Goal: Task Accomplishment & Management: Complete application form

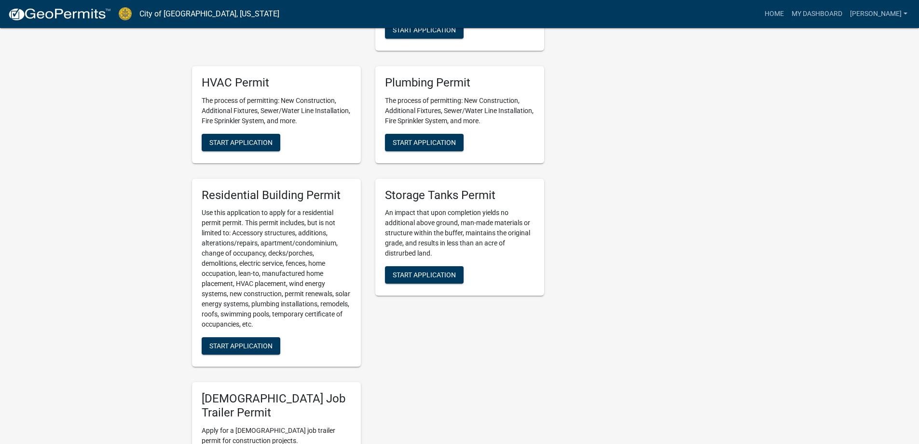
scroll to position [531, 0]
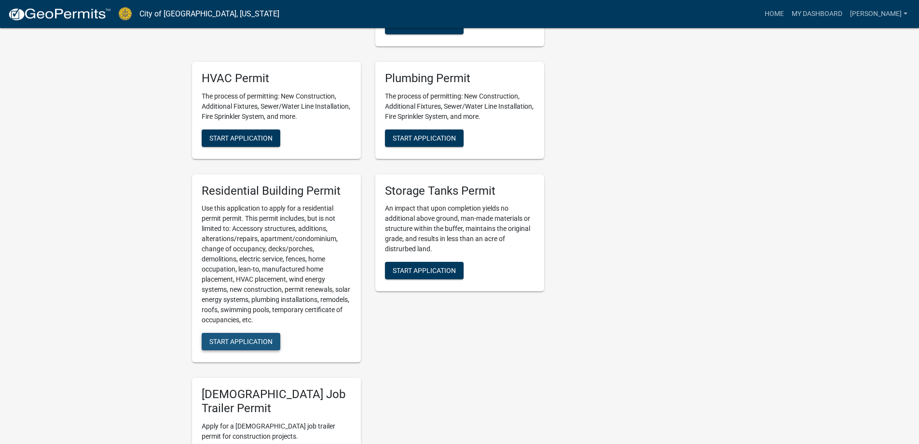
click at [229, 347] on button "Start Application" at bounding box center [241, 341] width 79 height 17
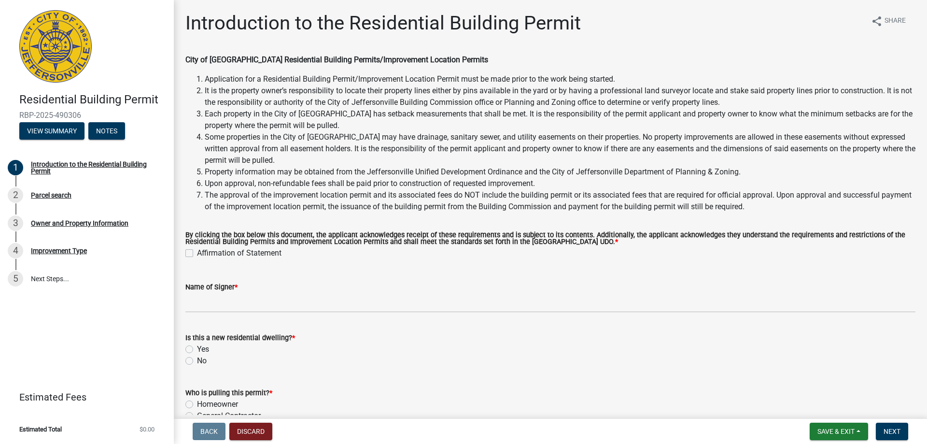
click at [191, 259] on div "Affirmation of Statement" at bounding box center [550, 253] width 730 height 12
click at [197, 256] on label "Affirmation of Statement" at bounding box center [239, 253] width 84 height 12
click at [197, 253] on input "Affirmation of Statement" at bounding box center [200, 250] width 6 height 6
checkbox input "true"
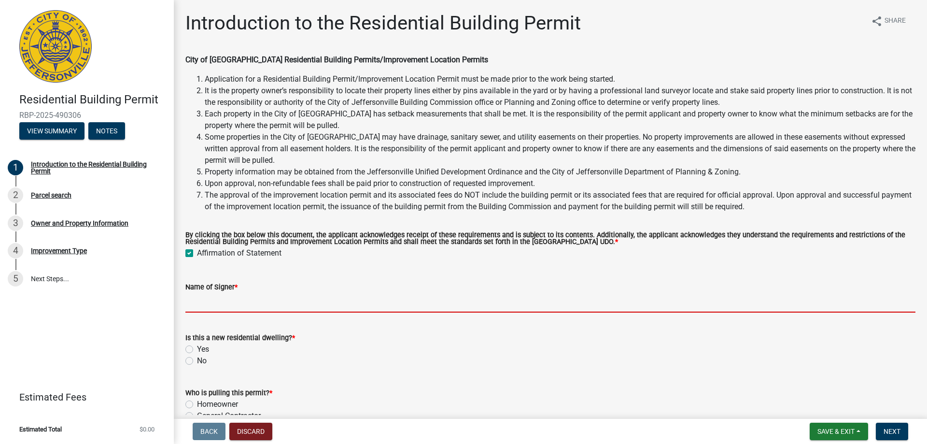
drag, startPoint x: 204, startPoint y: 294, endPoint x: 212, endPoint y: 296, distance: 8.8
click at [207, 295] on input "Name of Signer *" at bounding box center [550, 302] width 730 height 20
type input "Premier Homes"
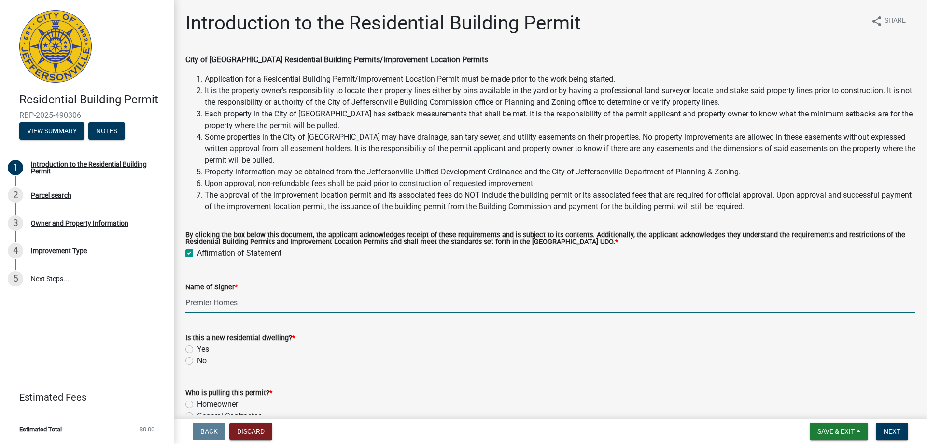
scroll to position [54, 0]
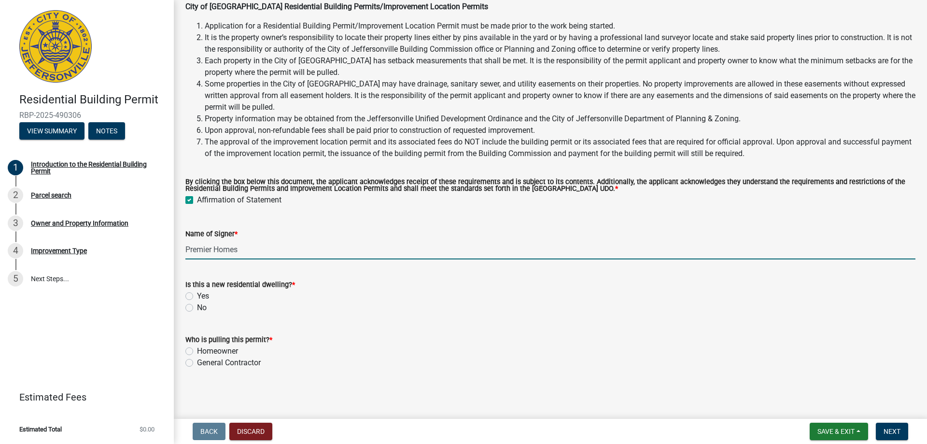
click at [197, 296] on label "Yes" at bounding box center [203, 296] width 12 height 12
click at [197, 296] on input "Yes" at bounding box center [200, 293] width 6 height 6
radio input "true"
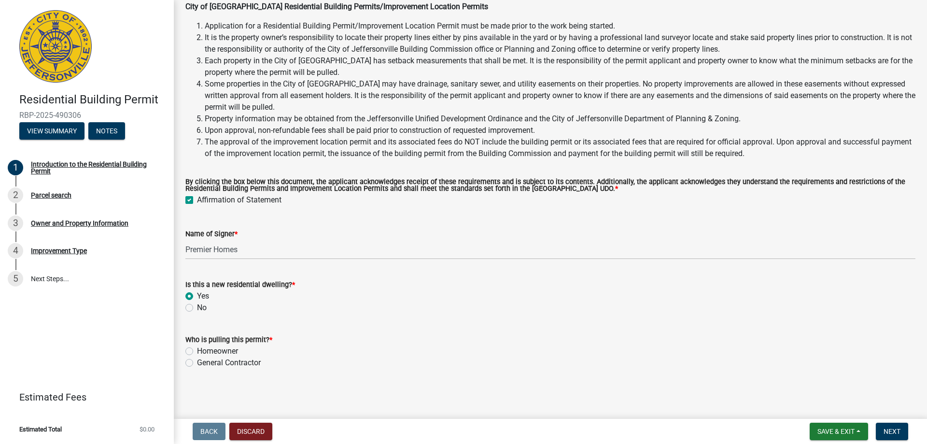
click at [194, 362] on div "General Contractor" at bounding box center [550, 363] width 730 height 12
click at [197, 363] on label "General Contractor" at bounding box center [229, 363] width 64 height 12
click at [197, 363] on input "General Contractor" at bounding box center [200, 360] width 6 height 6
radio input "true"
click at [879, 433] on button "Next" at bounding box center [891, 430] width 32 height 17
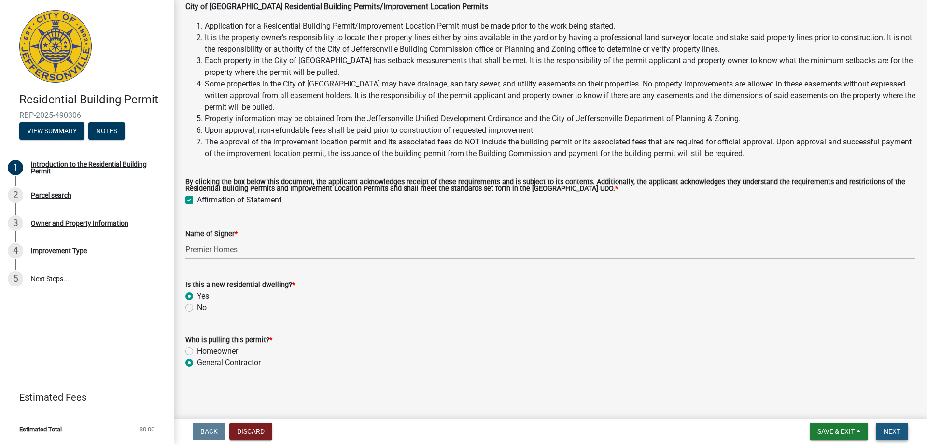
scroll to position [0, 0]
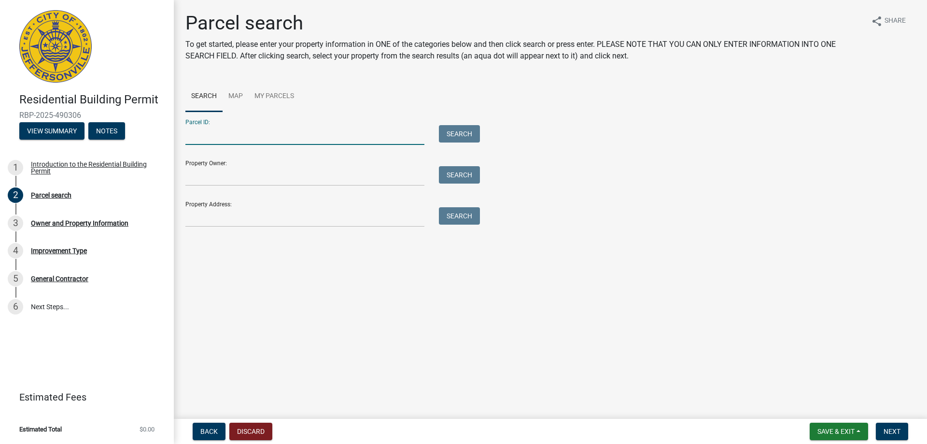
click at [248, 136] on input "Parcel ID:" at bounding box center [304, 135] width 239 height 20
type input "10-42-01-400-653.000-039"
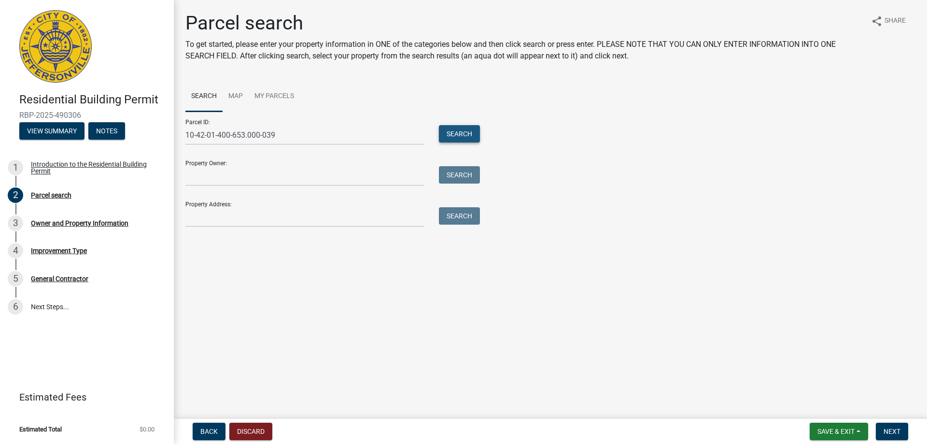
click at [470, 137] on button "Search" at bounding box center [459, 133] width 41 height 17
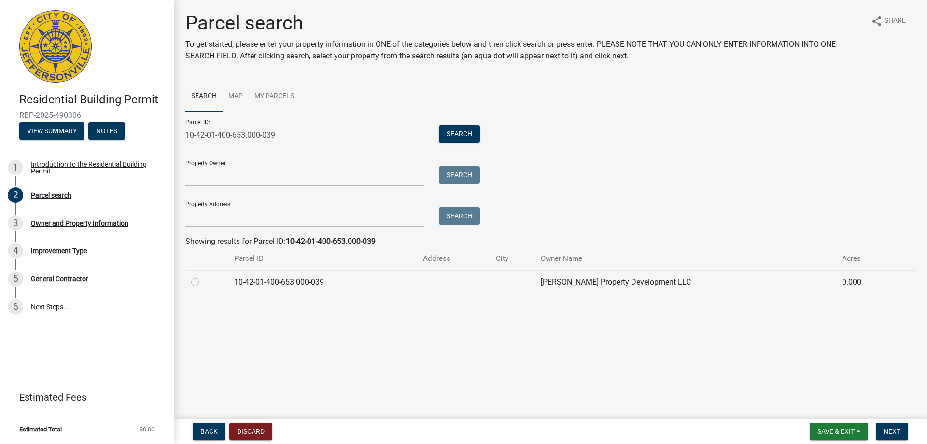
click at [203, 276] on label at bounding box center [203, 276] width 0 height 0
click at [203, 281] on input "radio" at bounding box center [206, 279] width 6 height 6
radio input "true"
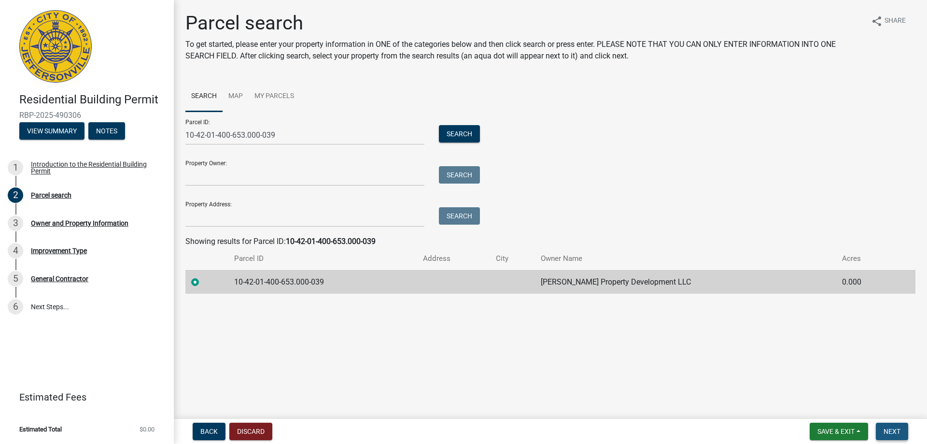
click at [899, 428] on span "Next" at bounding box center [891, 431] width 17 height 8
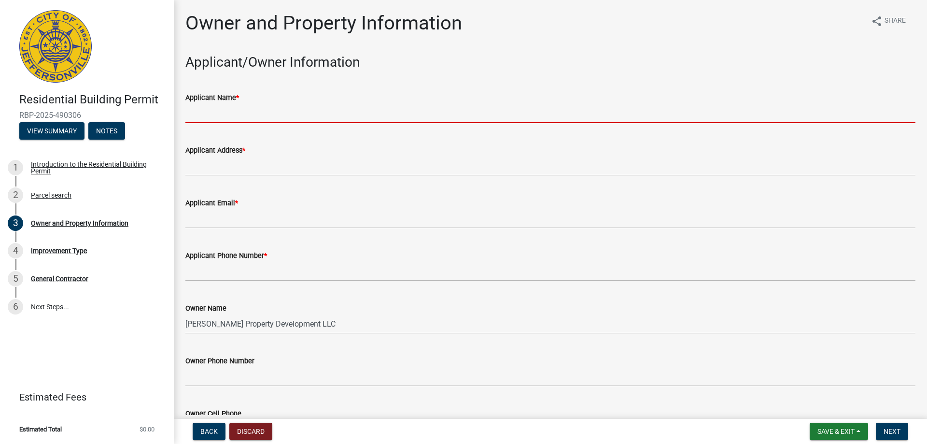
click at [255, 112] on input "Applicant Name *" at bounding box center [550, 113] width 730 height 20
type input "[PERSON_NAME]"
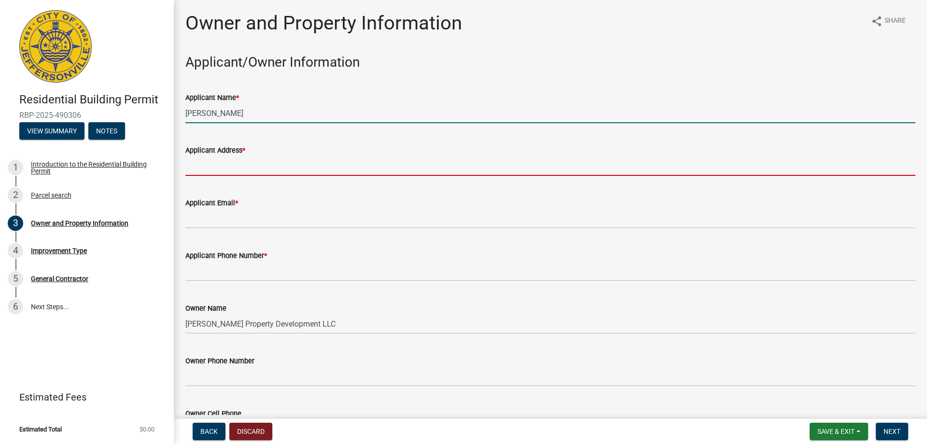
type input "[STREET_ADDRESS][PERSON_NAME]"
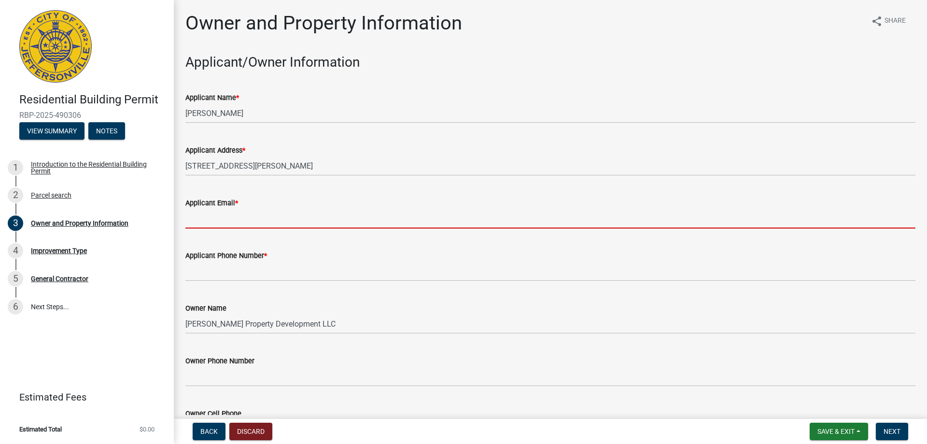
click at [246, 209] on input "Applicant Email *" at bounding box center [550, 218] width 730 height 20
type input "[EMAIL_ADDRESS][DOMAIN_NAME]"
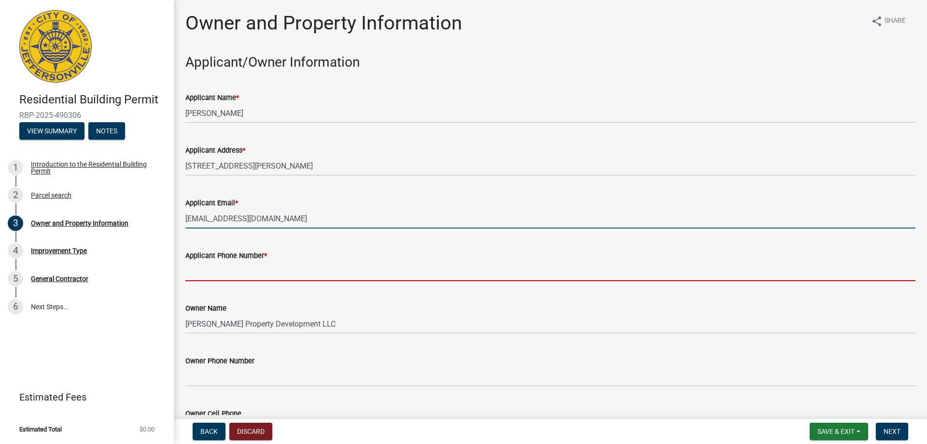
type input "8129445961"
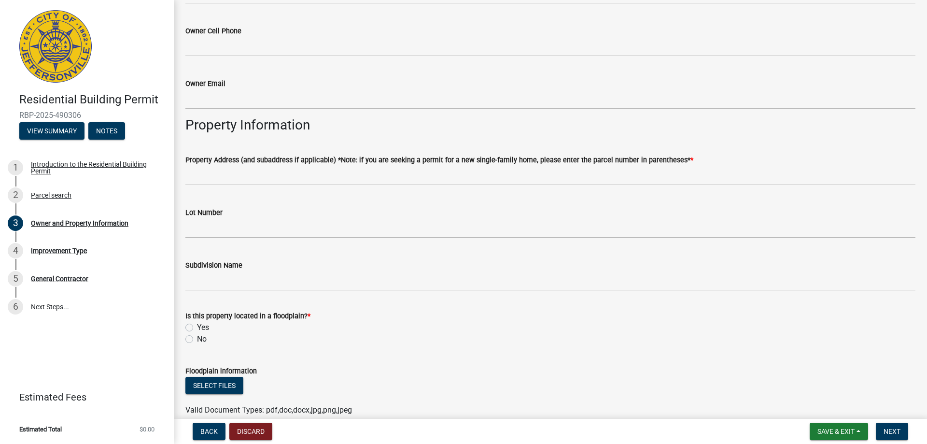
scroll to position [386, 0]
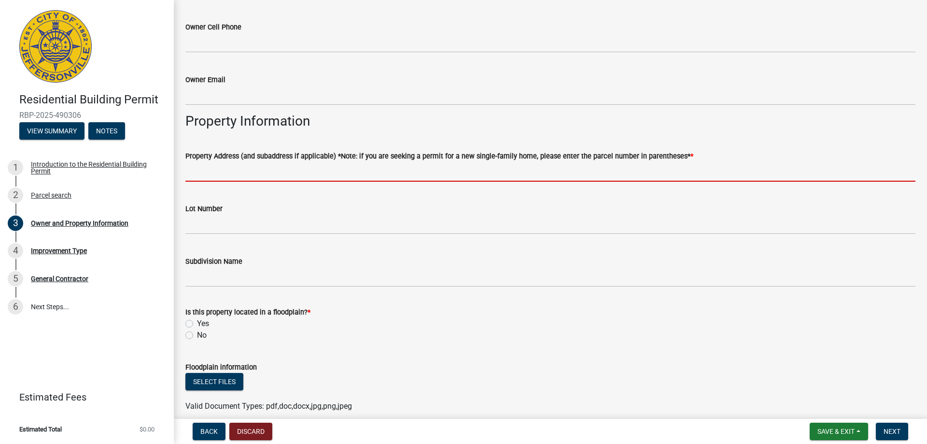
click at [229, 167] on input "Property Address (and subaddress if applicable) *Note: if you are seeking a per…" at bounding box center [550, 172] width 730 height 20
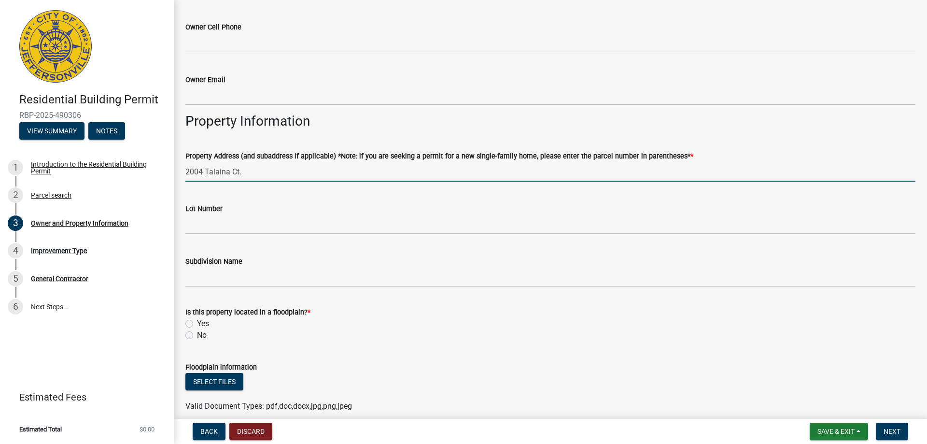
type input "2004 Talaina Ct."
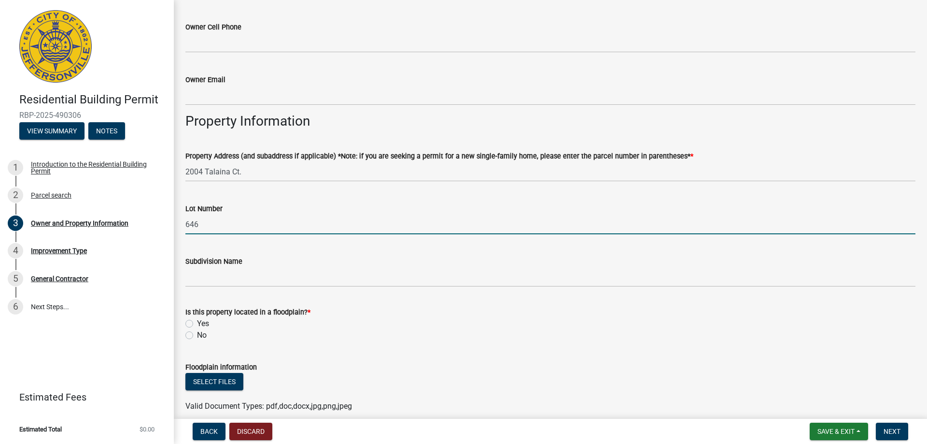
type input "646"
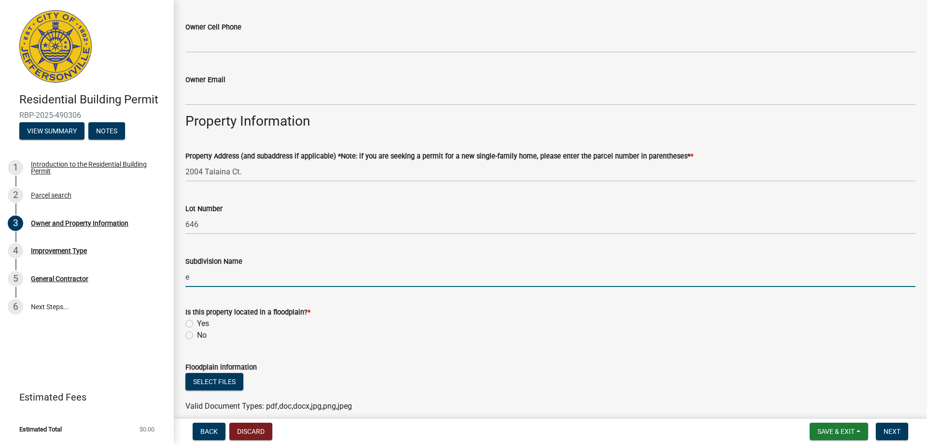
type input "[PERSON_NAME] Commons"
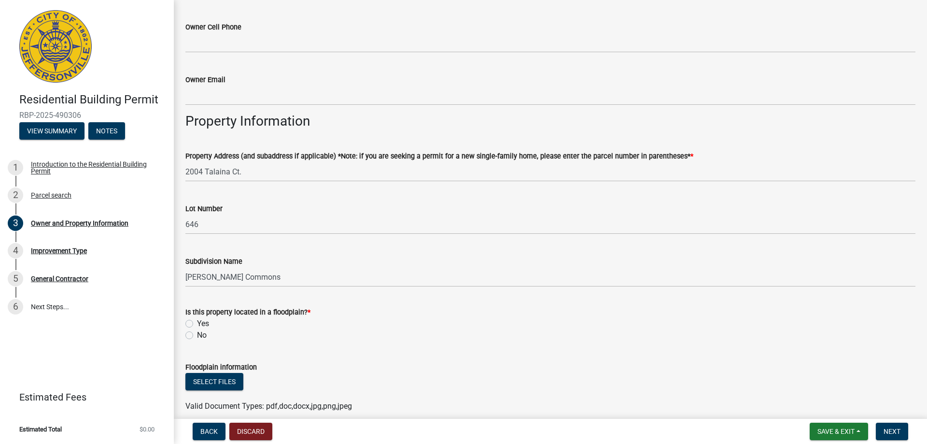
drag, startPoint x: 189, startPoint y: 333, endPoint x: 281, endPoint y: 312, distance: 94.6
click at [197, 333] on label "No" at bounding box center [202, 335] width 10 height 12
click at [197, 333] on input "No" at bounding box center [200, 332] width 6 height 6
radio input "true"
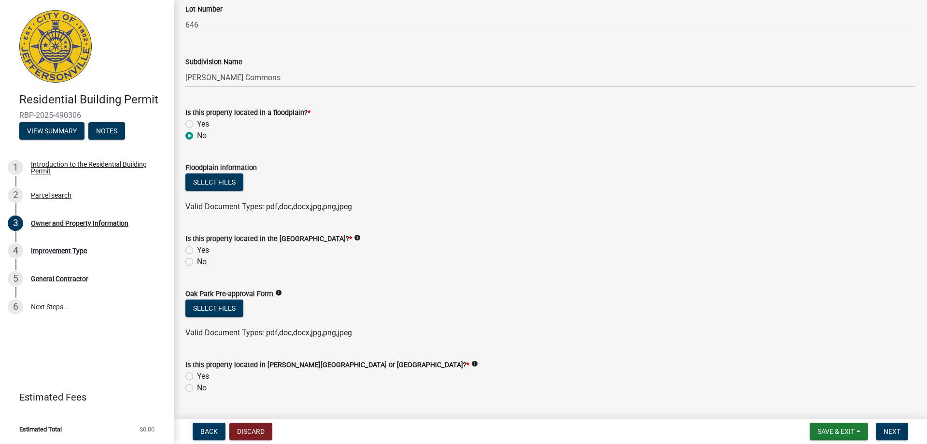
scroll to position [627, 0]
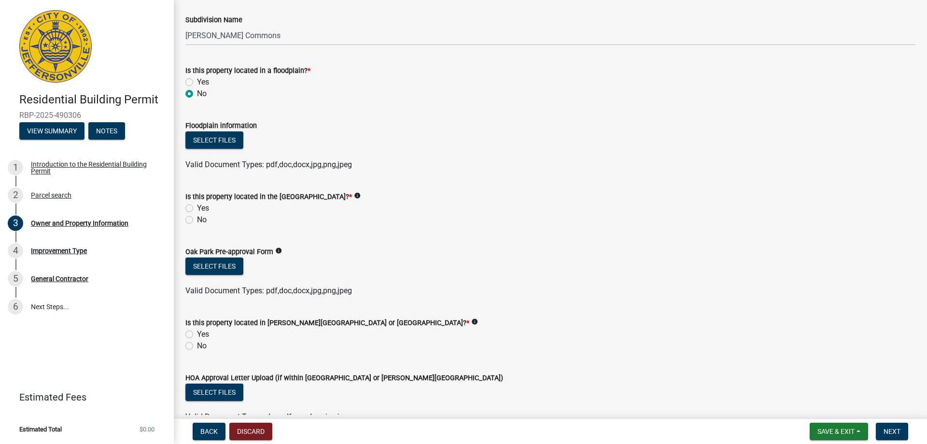
drag, startPoint x: 190, startPoint y: 218, endPoint x: 178, endPoint y: 316, distance: 98.7
click at [197, 219] on label "No" at bounding box center [202, 220] width 10 height 12
click at [197, 219] on input "No" at bounding box center [200, 217] width 6 height 6
radio input "true"
drag, startPoint x: 188, startPoint y: 329, endPoint x: 248, endPoint y: 347, distance: 63.1
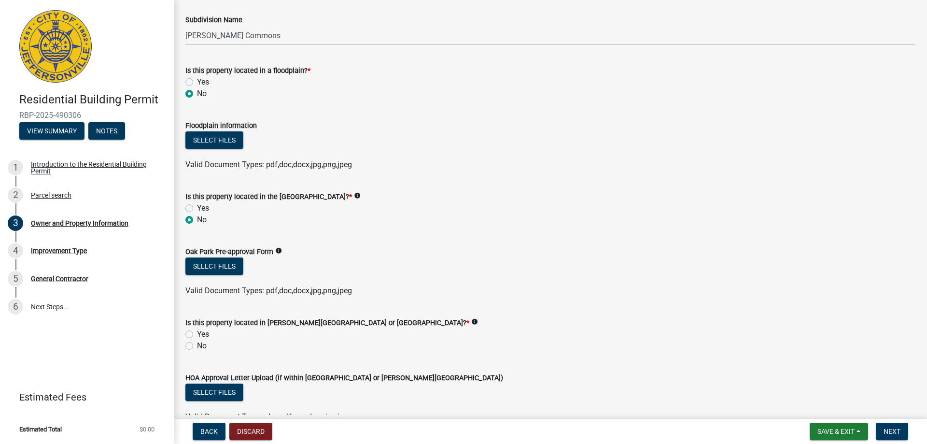
click at [188, 329] on div "Yes" at bounding box center [550, 334] width 730 height 12
drag, startPoint x: 189, startPoint y: 333, endPoint x: 194, endPoint y: 336, distance: 6.0
click at [197, 334] on label "Yes" at bounding box center [203, 334] width 12 height 12
click at [197, 334] on input "Yes" at bounding box center [200, 331] width 6 height 6
radio input "true"
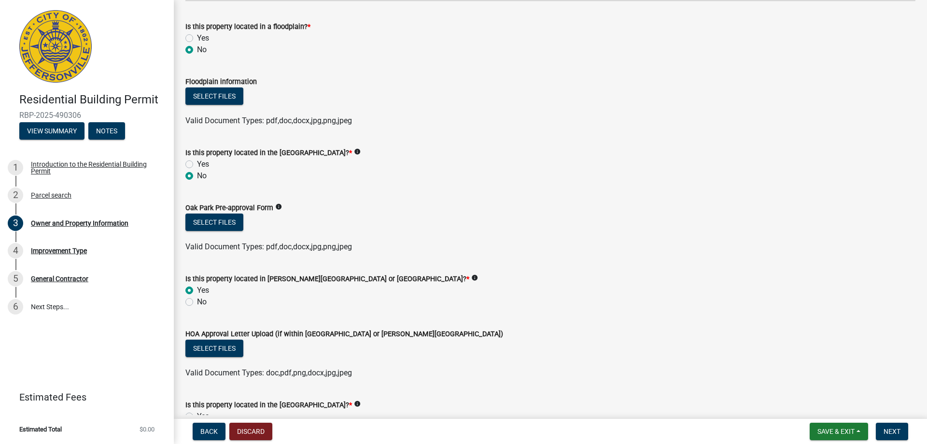
scroll to position [807, 0]
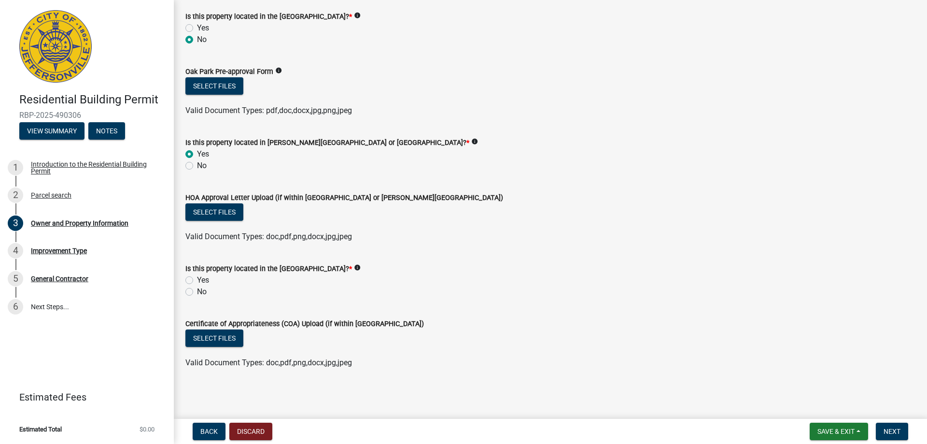
click at [197, 293] on label "No" at bounding box center [202, 292] width 10 height 12
click at [197, 292] on input "No" at bounding box center [200, 289] width 6 height 6
radio input "true"
drag, startPoint x: 892, startPoint y: 431, endPoint x: 859, endPoint y: 421, distance: 35.4
click at [889, 429] on span "Next" at bounding box center [891, 431] width 17 height 8
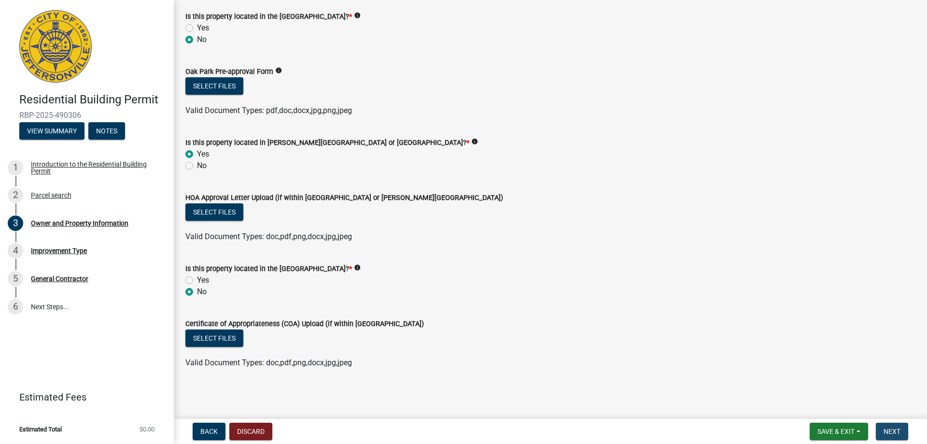
scroll to position [0, 0]
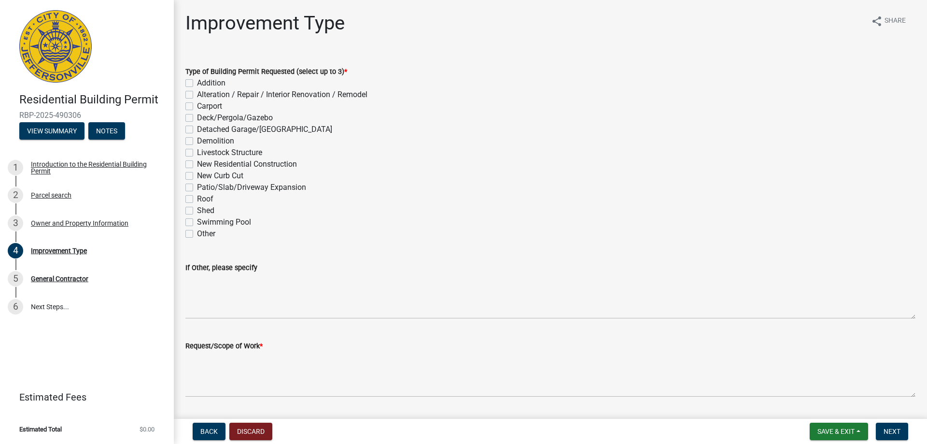
drag, startPoint x: 190, startPoint y: 165, endPoint x: 245, endPoint y: 235, distance: 88.6
click at [197, 166] on label "New Residential Construction" at bounding box center [247, 164] width 100 height 12
click at [197, 165] on input "New Residential Construction" at bounding box center [200, 161] width 6 height 6
checkbox input "true"
checkbox input "false"
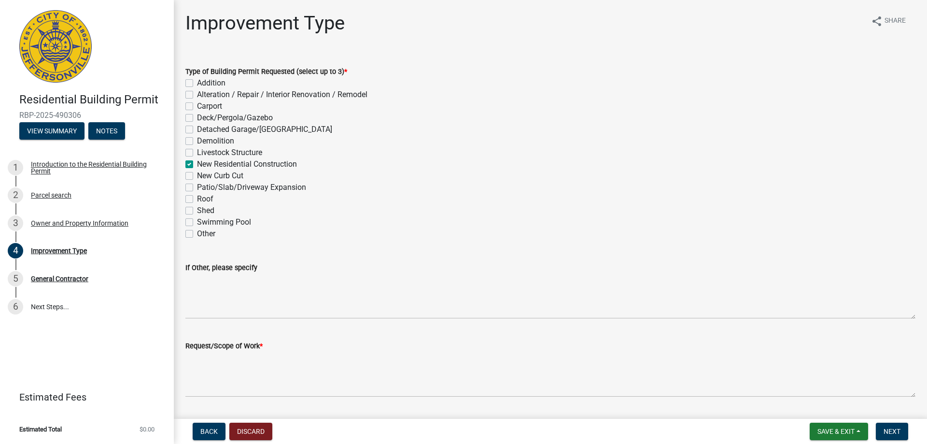
checkbox input "false"
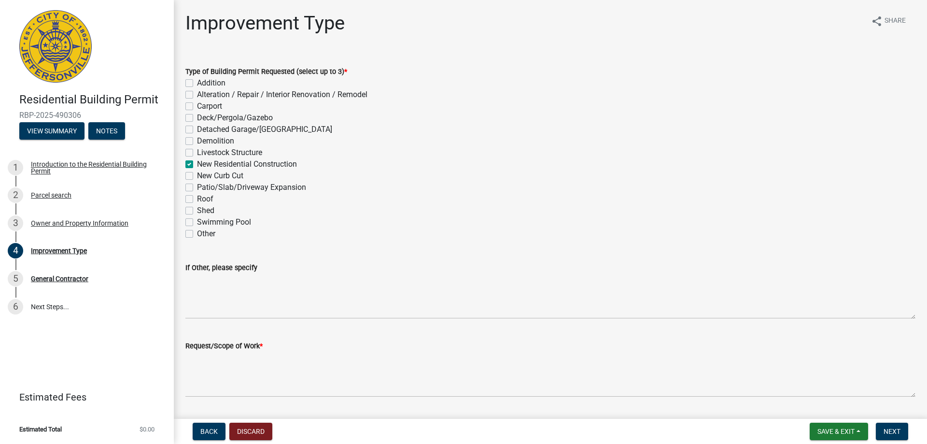
checkbox input "false"
checkbox input "true"
checkbox input "false"
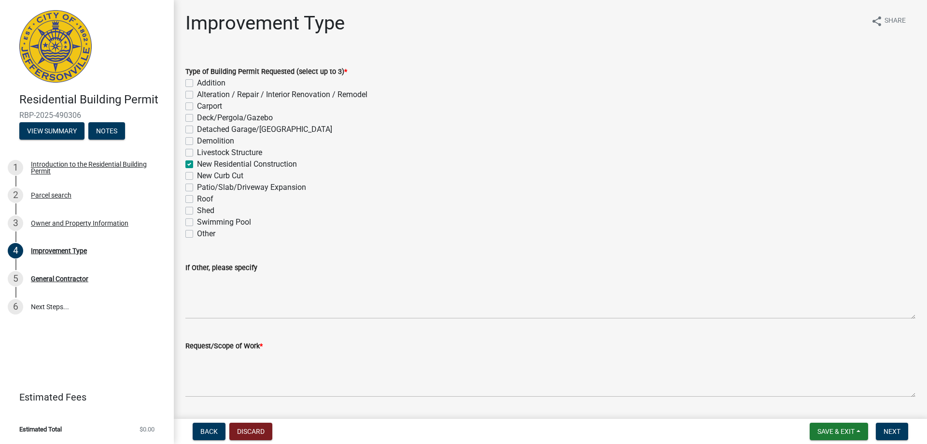
checkbox input "false"
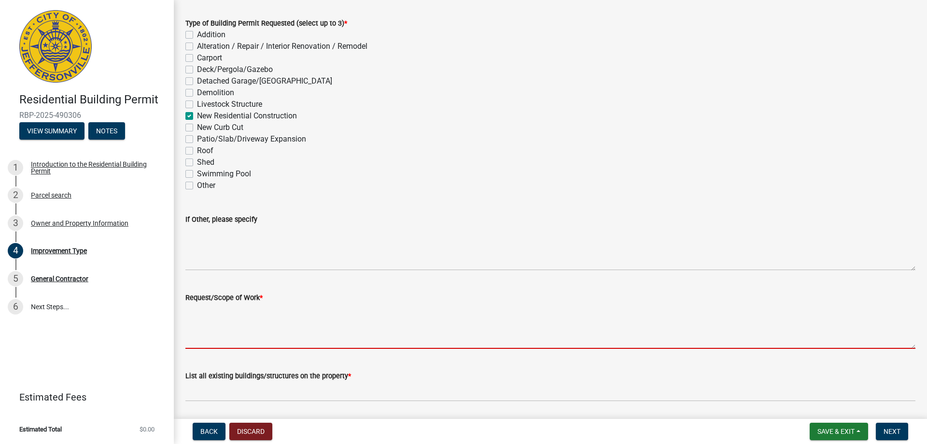
drag, startPoint x: 248, startPoint y: 305, endPoint x: 365, endPoint y: 296, distance: 117.6
click at [250, 303] on textarea "Request/Scope of Work *" at bounding box center [550, 325] width 730 height 45
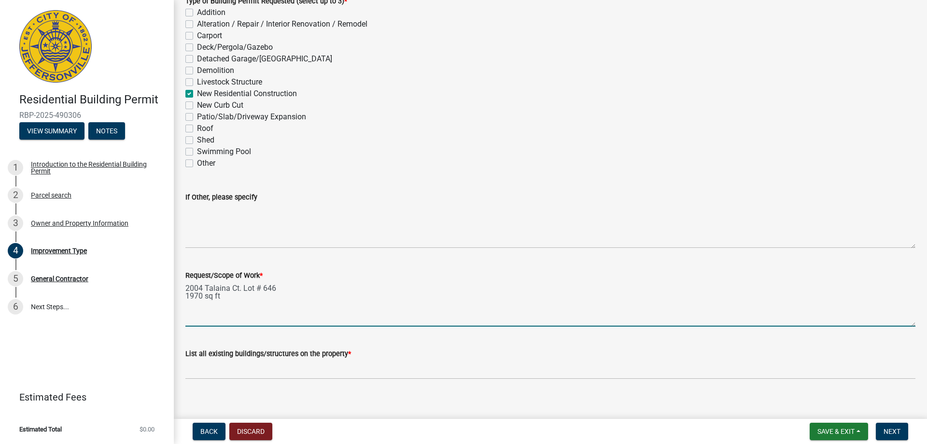
scroll to position [80, 0]
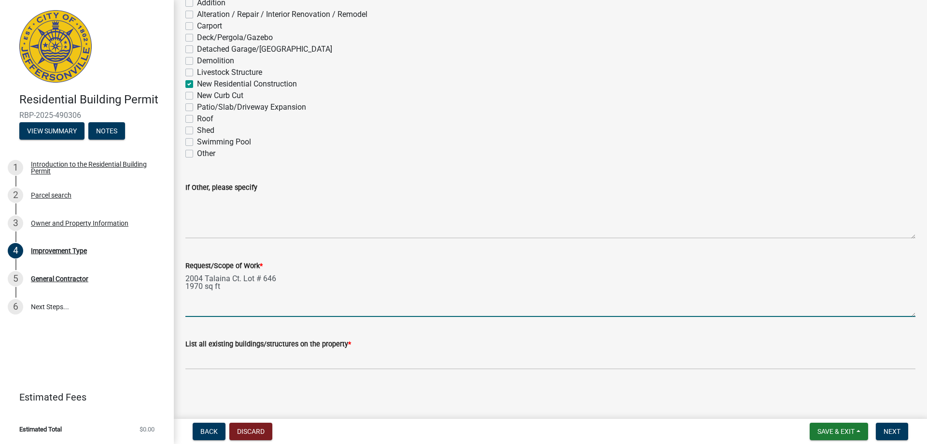
type textarea "2004 Talaina Ct. Lot # 646 1970 sq ft"
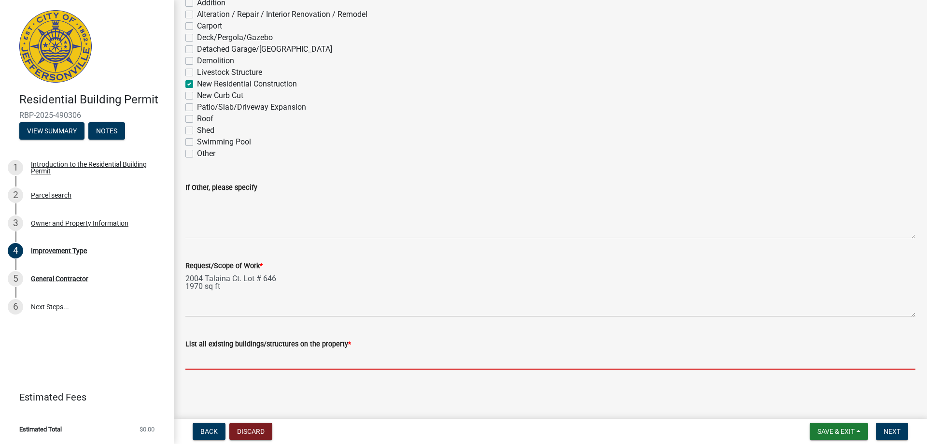
click at [226, 359] on input "List all existing buildings/structures on the property *" at bounding box center [550, 359] width 730 height 20
type input "garage, porch, patio"
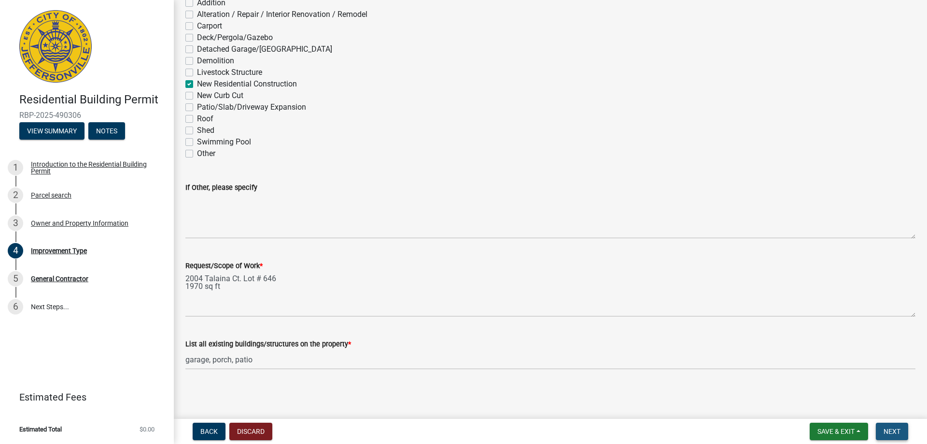
drag, startPoint x: 890, startPoint y: 430, endPoint x: 880, endPoint y: 427, distance: 10.5
click at [890, 430] on span "Next" at bounding box center [891, 431] width 17 height 8
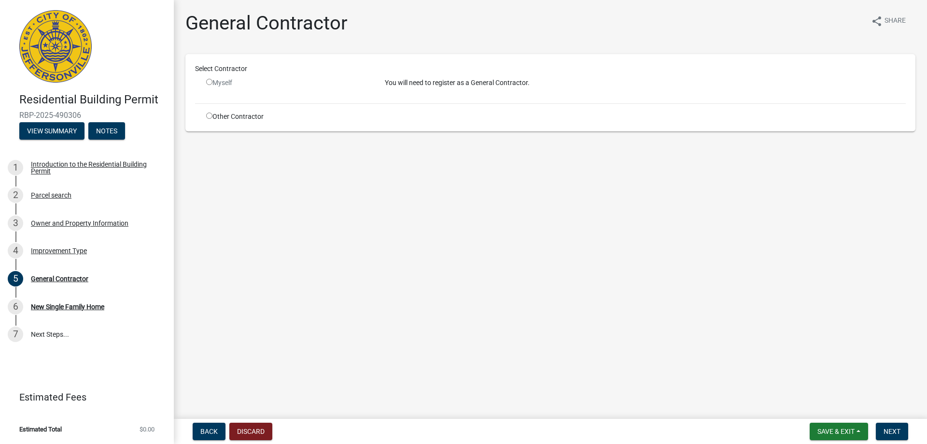
click at [206, 116] on div "Other Contractor" at bounding box center [288, 116] width 179 height 10
click at [210, 117] on input "radio" at bounding box center [209, 115] width 6 height 6
radio input "true"
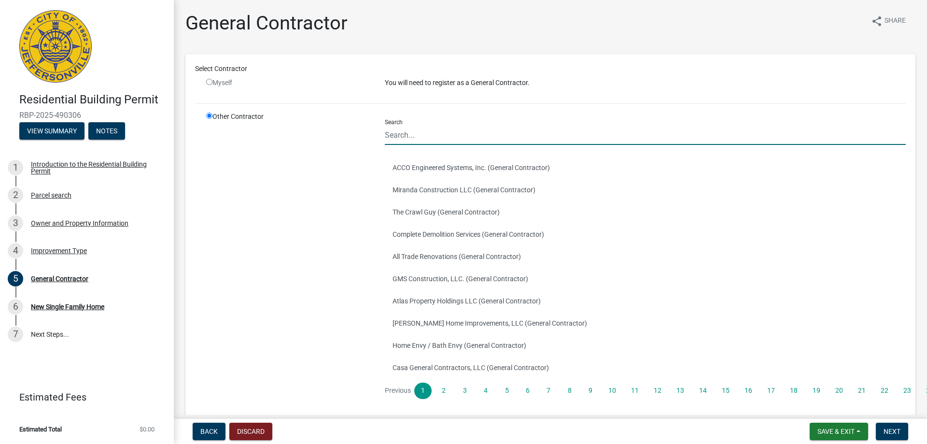
click at [430, 138] on input "Search" at bounding box center [645, 135] width 521 height 20
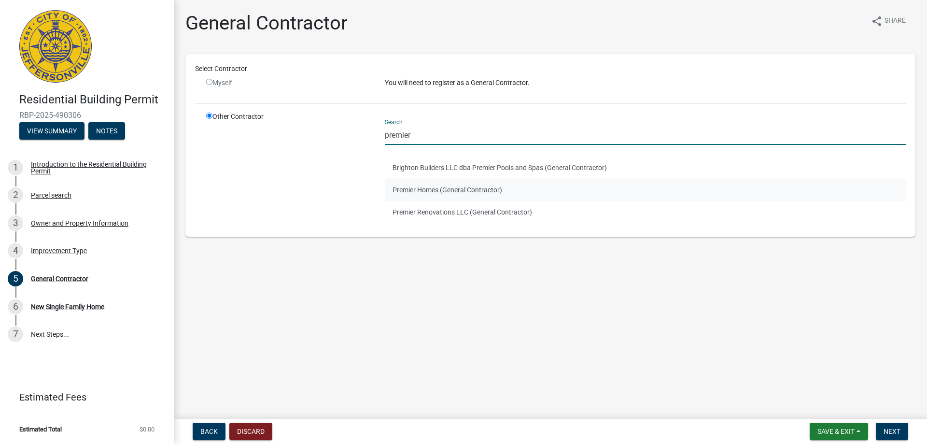
type input "premier homes"
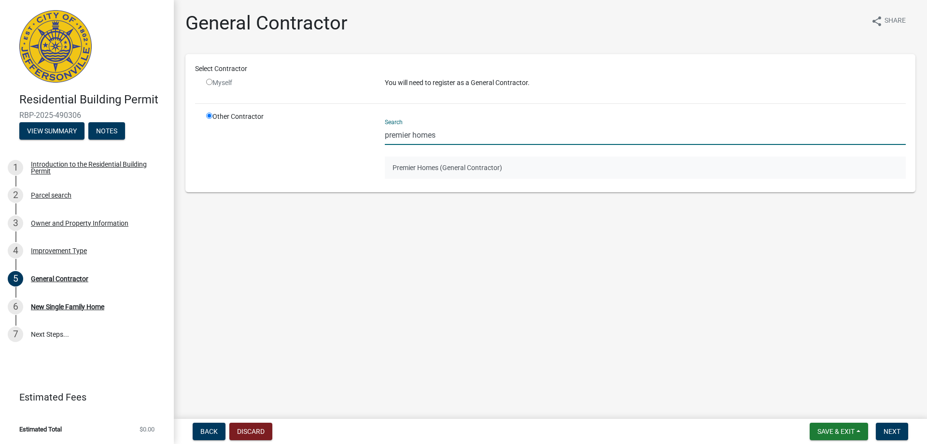
click at [455, 170] on button "Premier Homes (General Contractor)" at bounding box center [645, 167] width 521 height 22
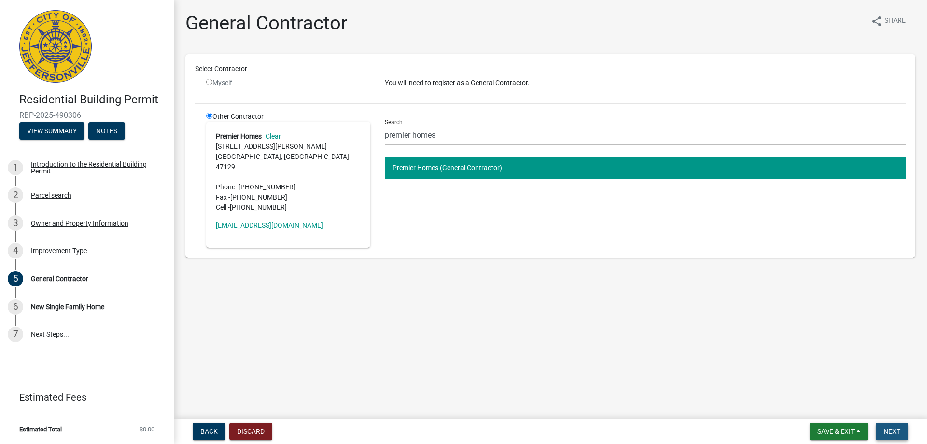
click at [889, 432] on span "Next" at bounding box center [891, 431] width 17 height 8
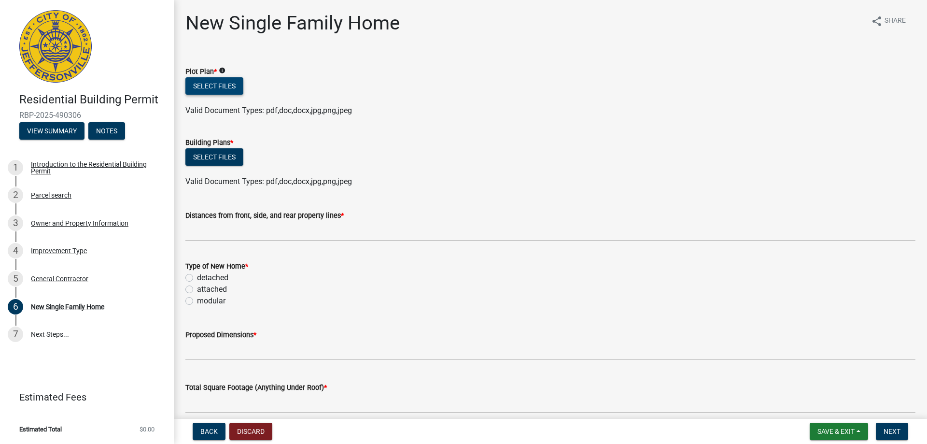
click at [237, 89] on button "Select files" at bounding box center [214, 85] width 58 height 17
click at [236, 87] on button "Select files" at bounding box center [214, 85] width 58 height 17
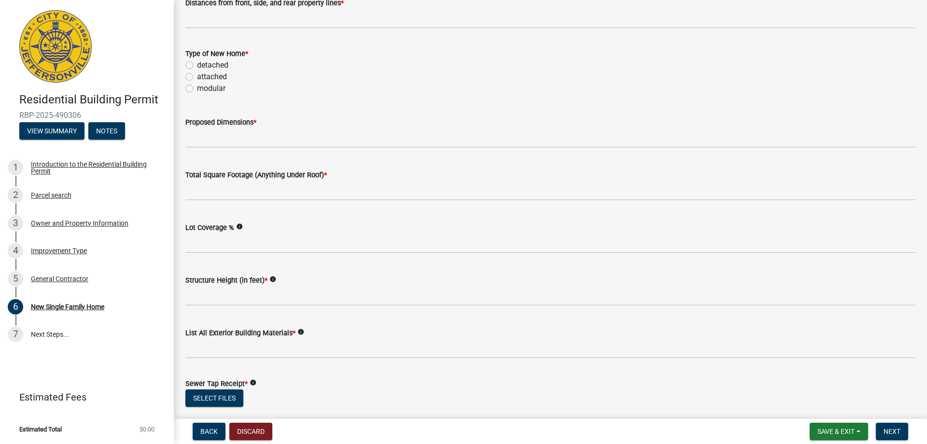
scroll to position [290, 0]
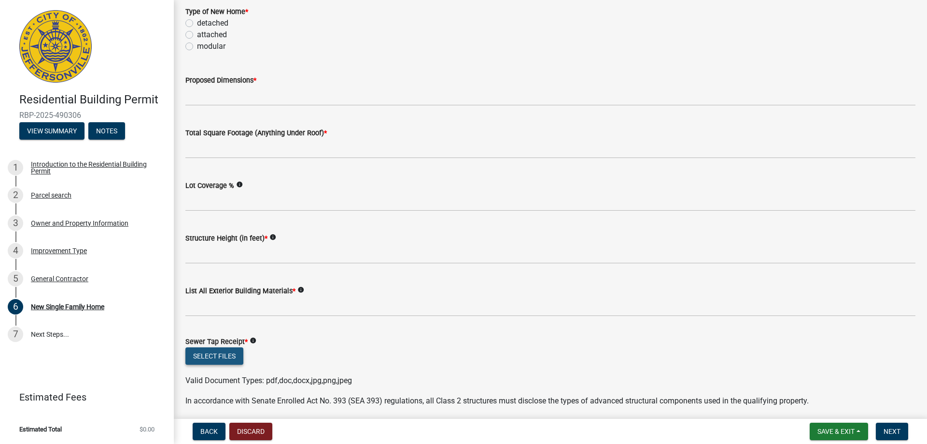
click at [192, 354] on button "Select files" at bounding box center [214, 355] width 58 height 17
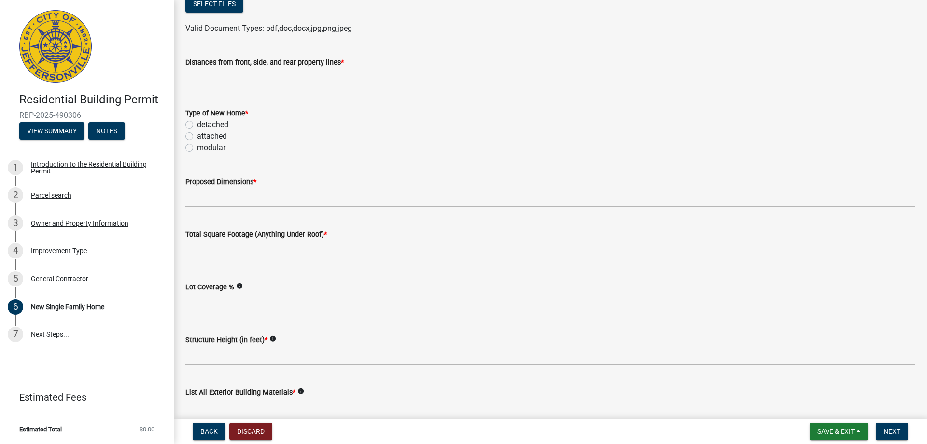
scroll to position [48, 0]
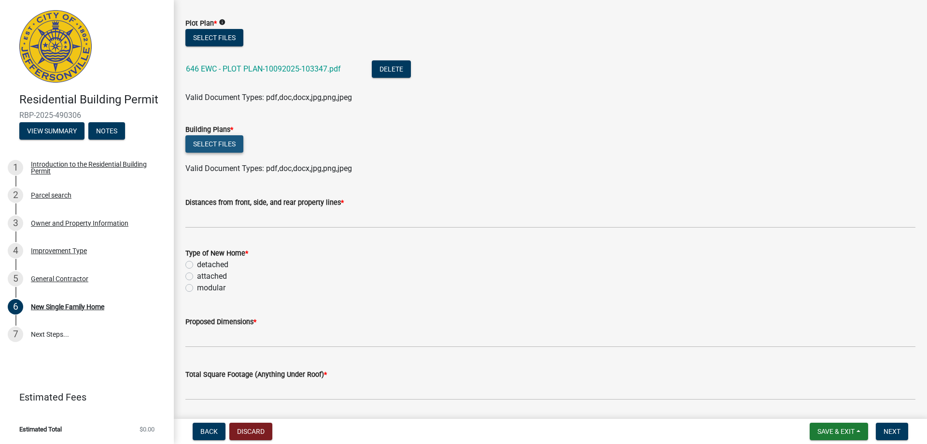
click at [198, 141] on button "Select files" at bounding box center [214, 143] width 58 height 17
drag, startPoint x: 394, startPoint y: 276, endPoint x: 399, endPoint y: 272, distance: 6.6
click at [394, 275] on div "attached" at bounding box center [550, 276] width 730 height 12
click at [210, 144] on button "Select files" at bounding box center [214, 143] width 58 height 17
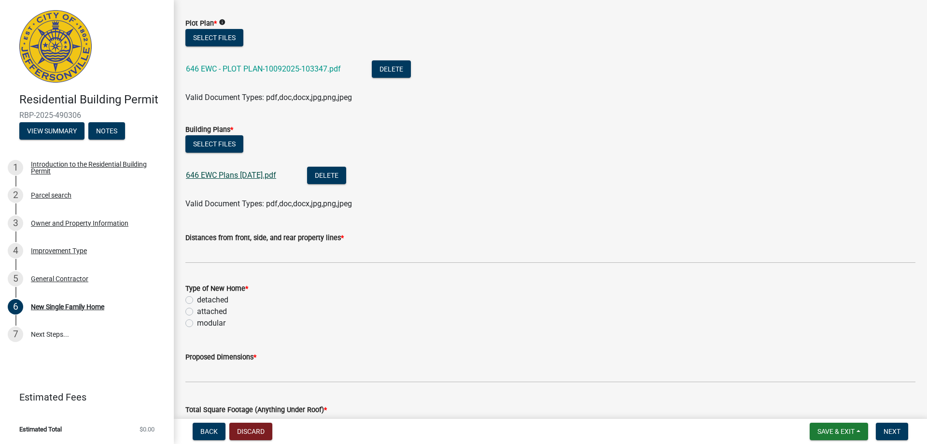
click at [233, 171] on link "646 EWC Plans [DATE].pdf" at bounding box center [231, 174] width 90 height 9
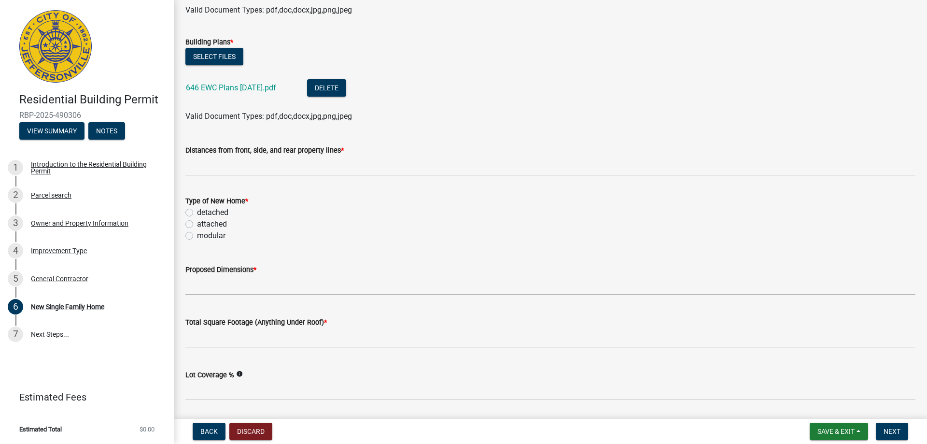
scroll to position [145, 0]
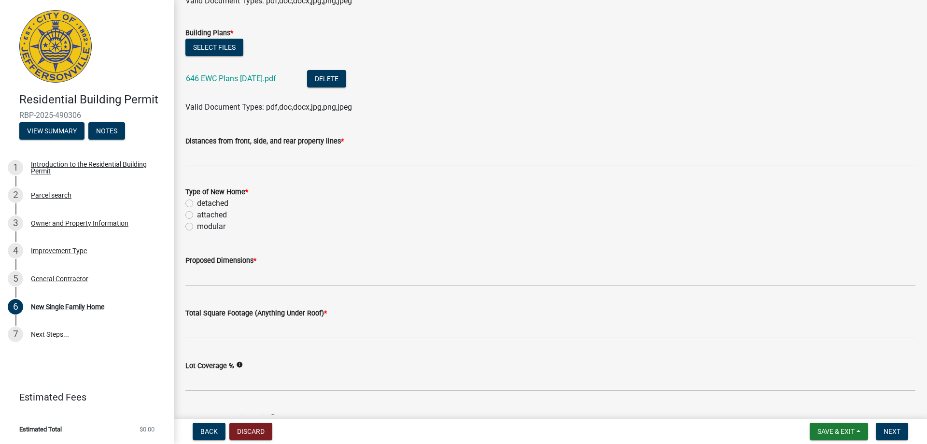
click at [197, 201] on label "detached" at bounding box center [212, 203] width 31 height 12
click at [197, 201] on input "detached" at bounding box center [200, 200] width 6 height 6
radio input "true"
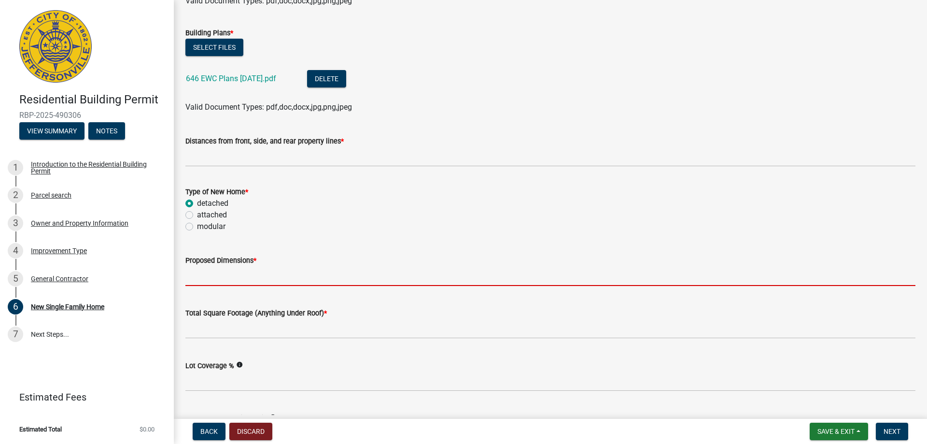
click at [257, 275] on input "Proposed Dimensions *" at bounding box center [550, 276] width 730 height 20
type input "na"
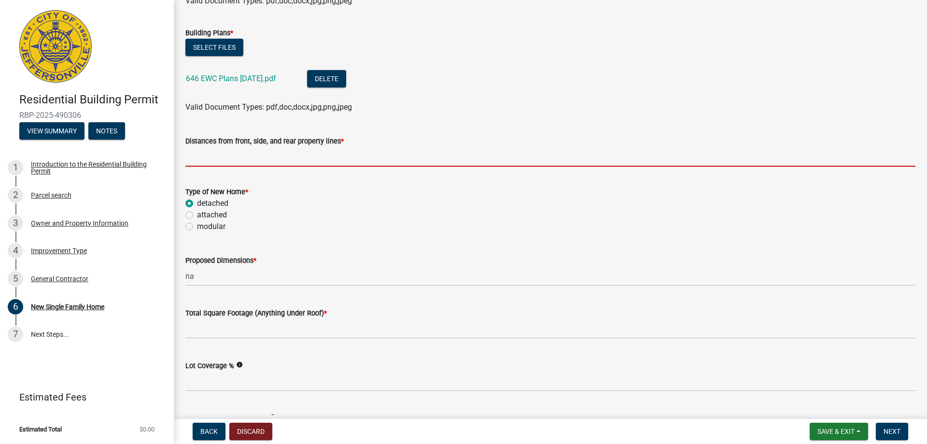
click at [286, 160] on input "Distances from front, side, and rear property lines *" at bounding box center [550, 157] width 730 height 20
type input "na"
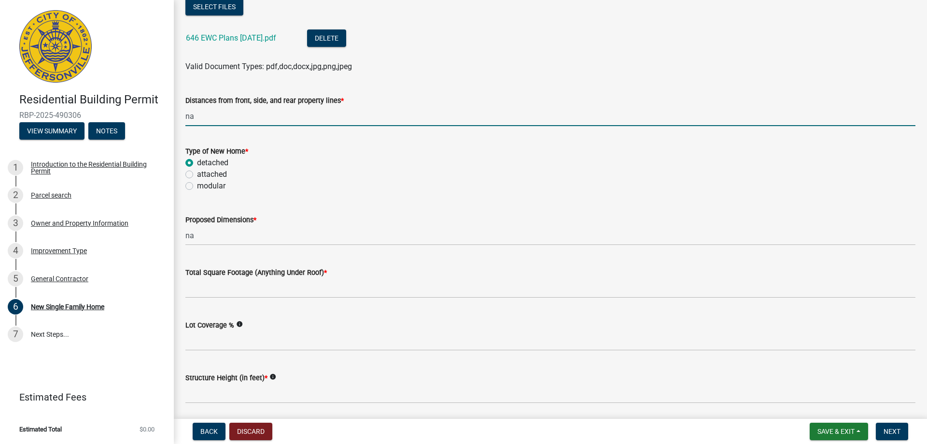
scroll to position [241, 0]
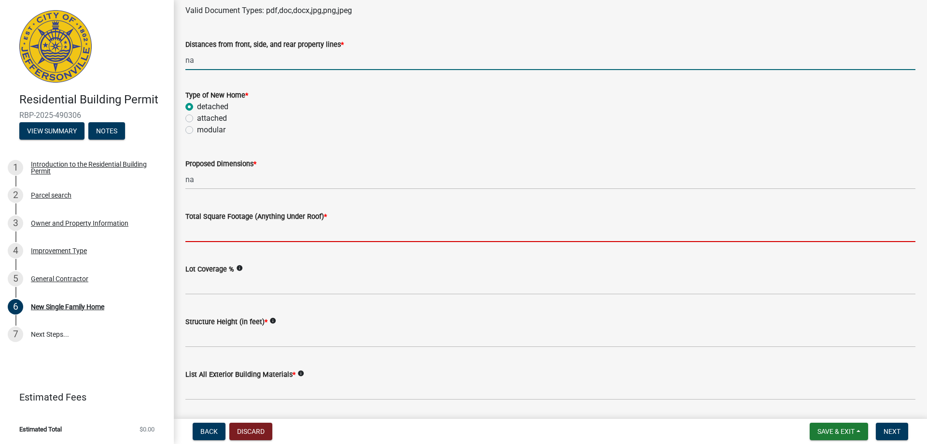
click at [218, 233] on input "Total Square Footage (Anything Under Roof) *" at bounding box center [550, 232] width 730 height 20
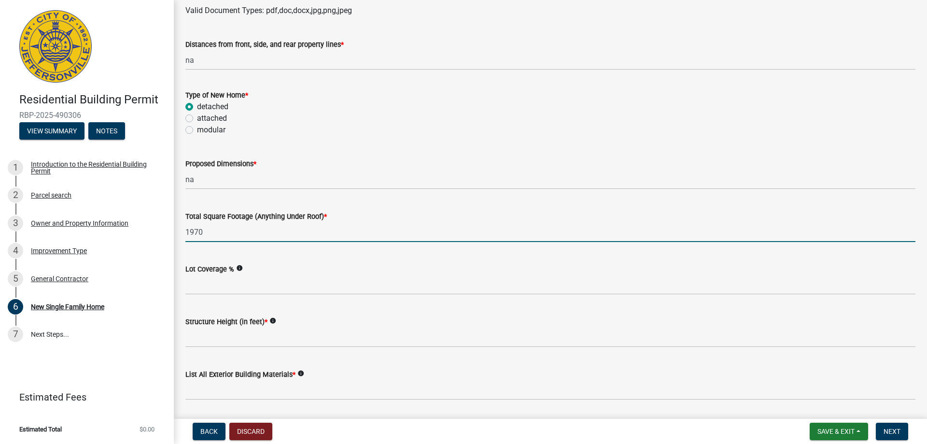
type input "1970"
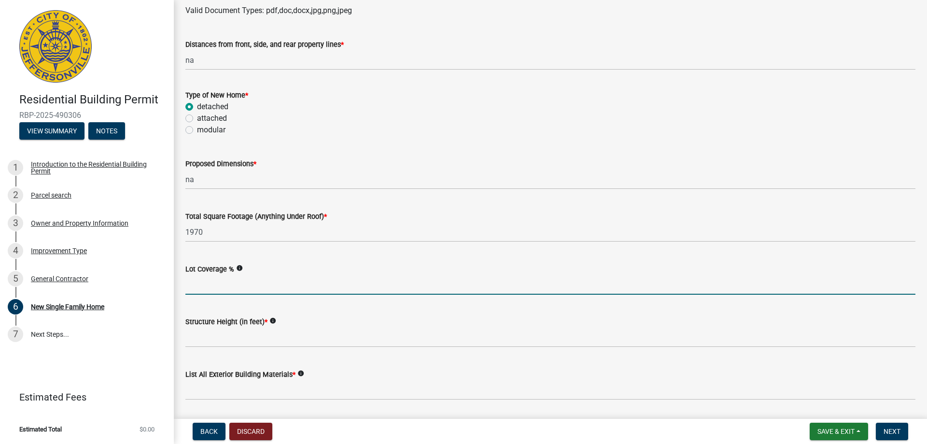
click at [221, 285] on input "Lot Coverage %" at bounding box center [550, 285] width 730 height 20
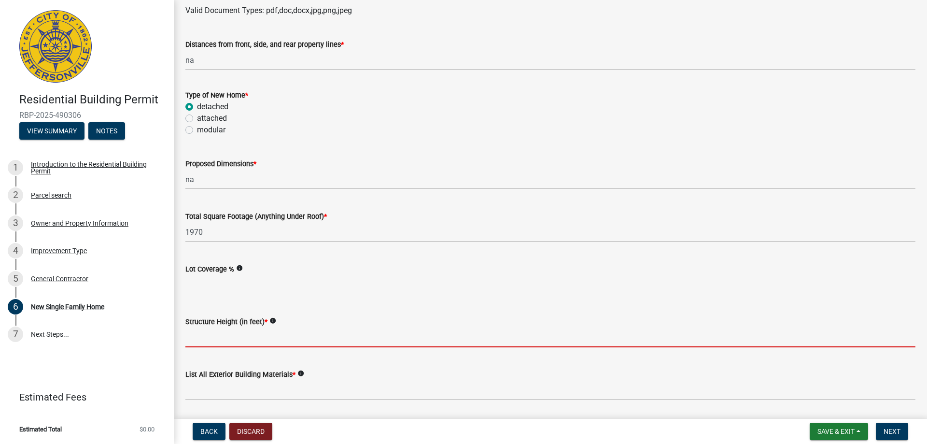
click at [290, 338] on input "Structure Height (in feet) *" at bounding box center [550, 337] width 730 height 20
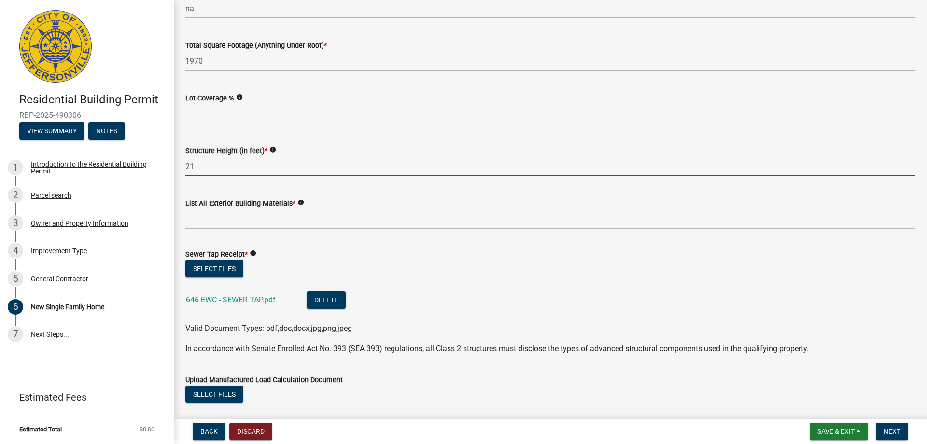
scroll to position [434, 0]
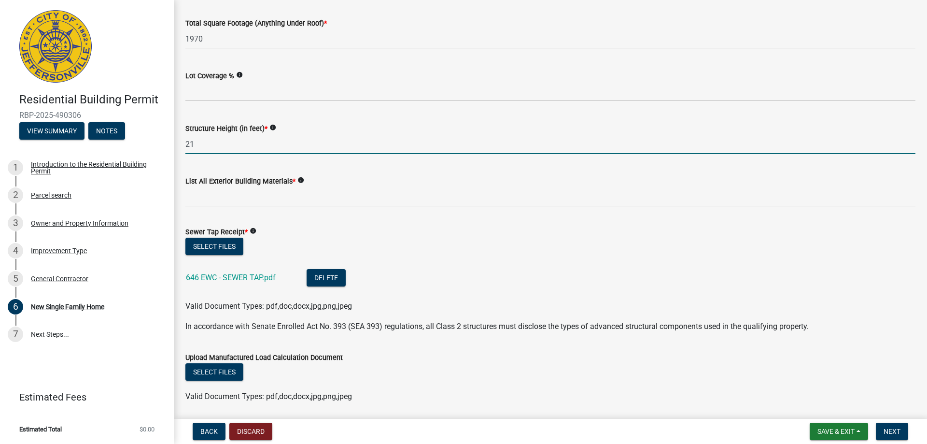
type input "21"
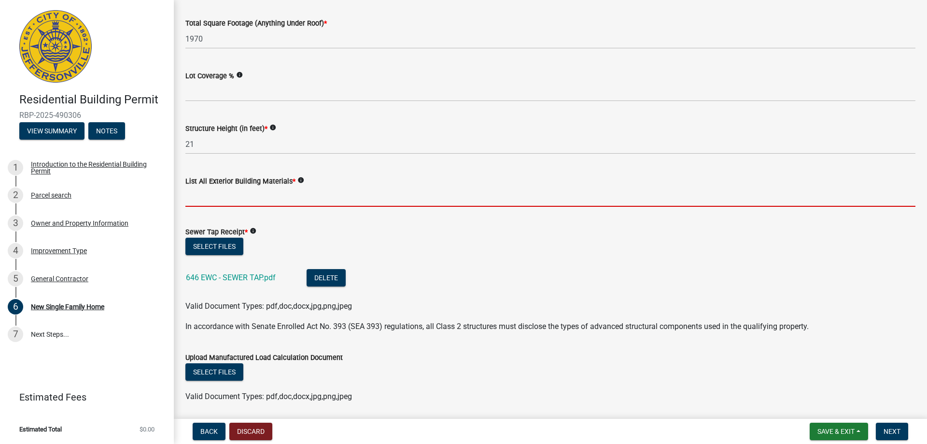
click at [208, 190] on input "List All Exterior Building Materials *" at bounding box center [550, 197] width 730 height 20
type input "shake, brick skirt"
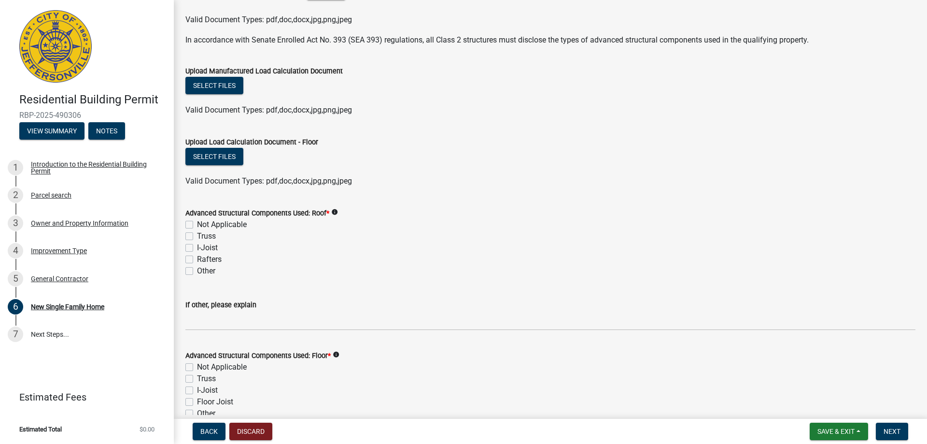
scroll to position [724, 0]
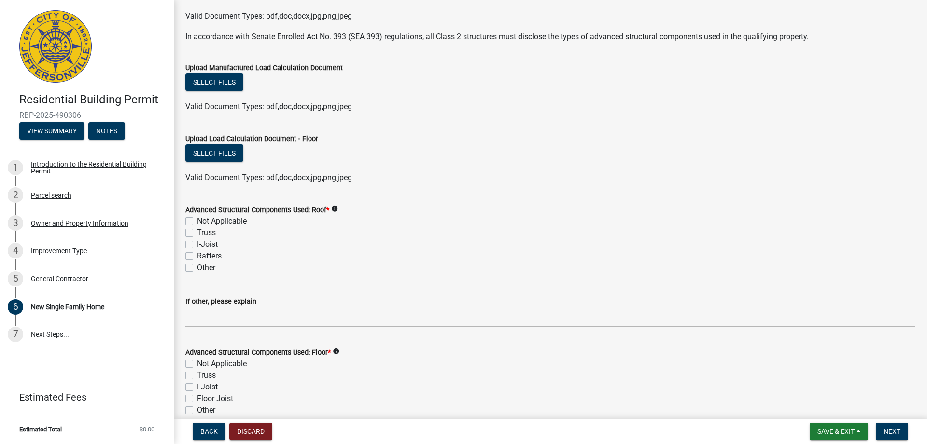
drag, startPoint x: 187, startPoint y: 231, endPoint x: 249, endPoint y: 272, distance: 74.2
click at [197, 233] on label "Truss" at bounding box center [206, 233] width 19 height 12
click at [197, 233] on input "Truss" at bounding box center [200, 230] width 6 height 6
checkbox input "true"
checkbox input "false"
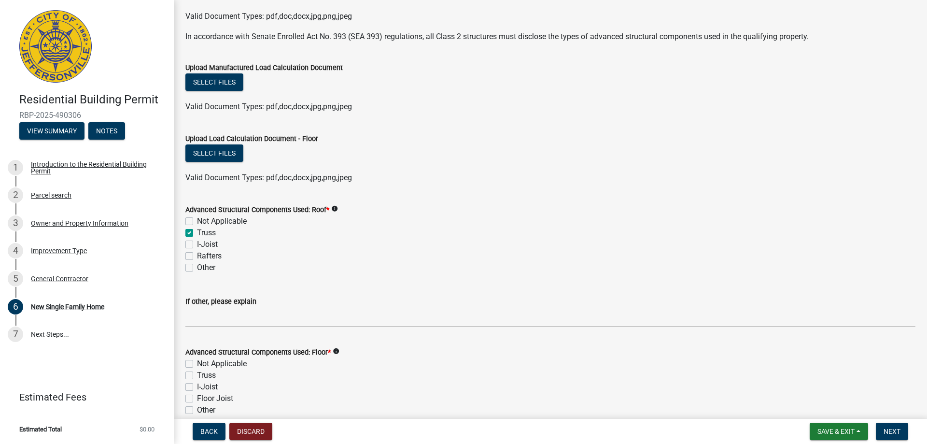
checkbox input "true"
checkbox input "false"
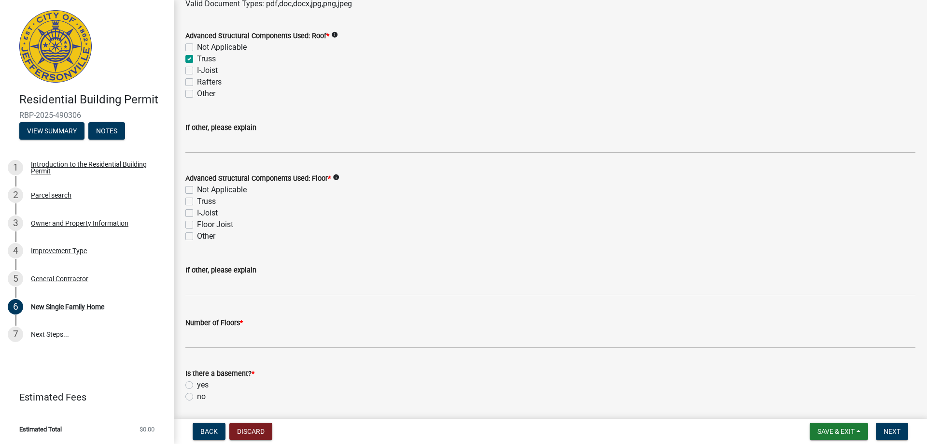
scroll to position [917, 0]
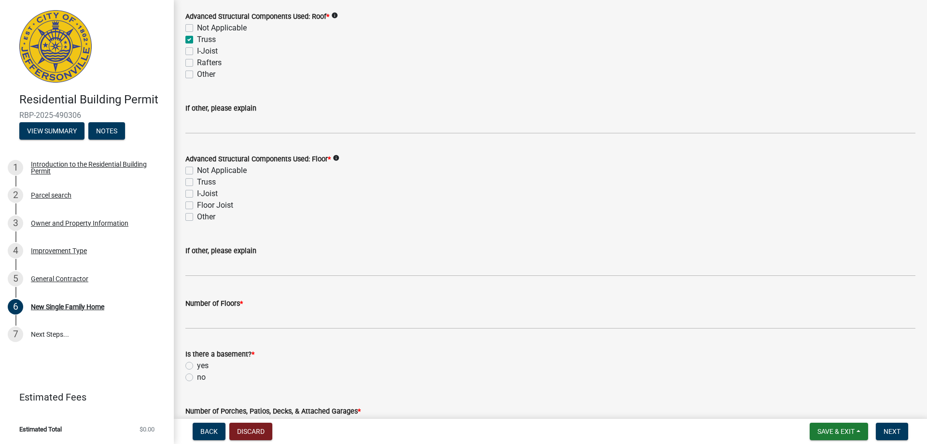
drag, startPoint x: 191, startPoint y: 202, endPoint x: 192, endPoint y: 215, distance: 12.6
click at [197, 203] on label "Floor Joist" at bounding box center [215, 205] width 36 height 12
click at [197, 203] on input "Floor Joist" at bounding box center [200, 202] width 6 height 6
checkbox input "true"
checkbox input "false"
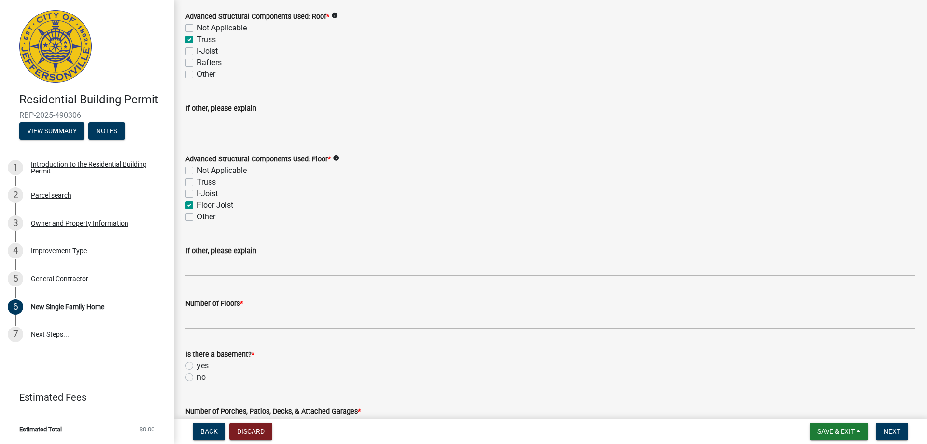
checkbox input "false"
checkbox input "true"
checkbox input "false"
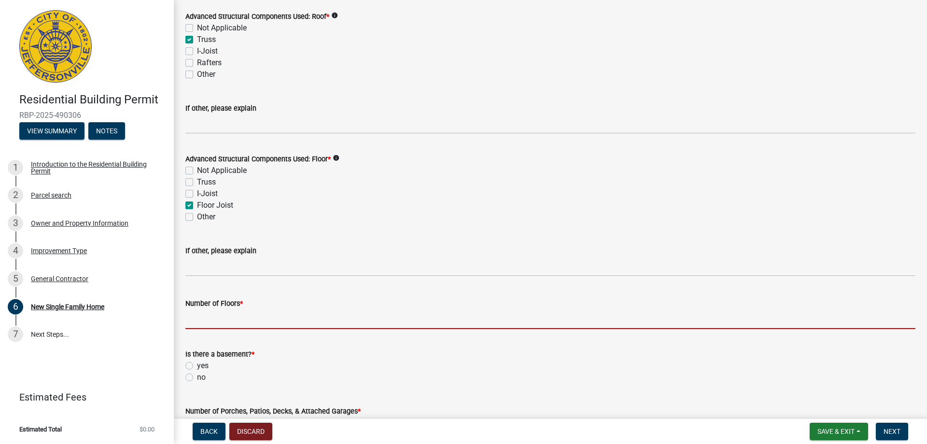
click at [239, 320] on input "Number of Floors *" at bounding box center [550, 319] width 730 height 20
type input "1"
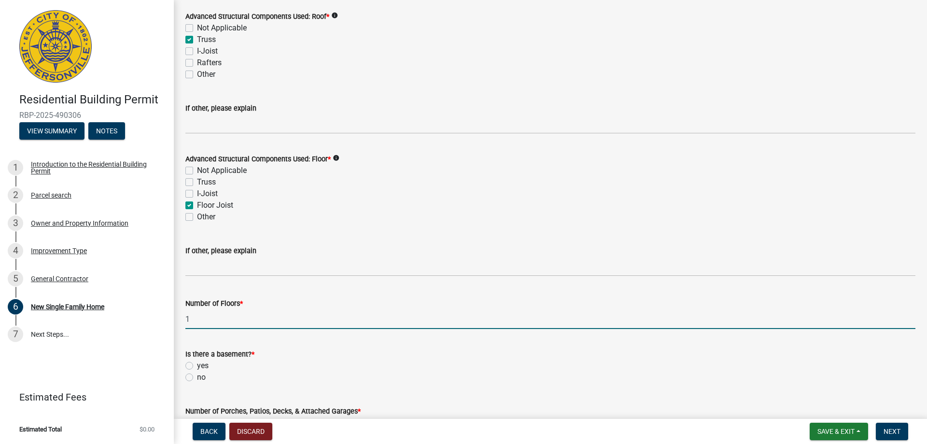
drag, startPoint x: 189, startPoint y: 377, endPoint x: 235, endPoint y: 375, distance: 46.4
click at [197, 376] on label "no" at bounding box center [201, 377] width 9 height 12
click at [197, 376] on input "no" at bounding box center [200, 374] width 6 height 6
radio input "true"
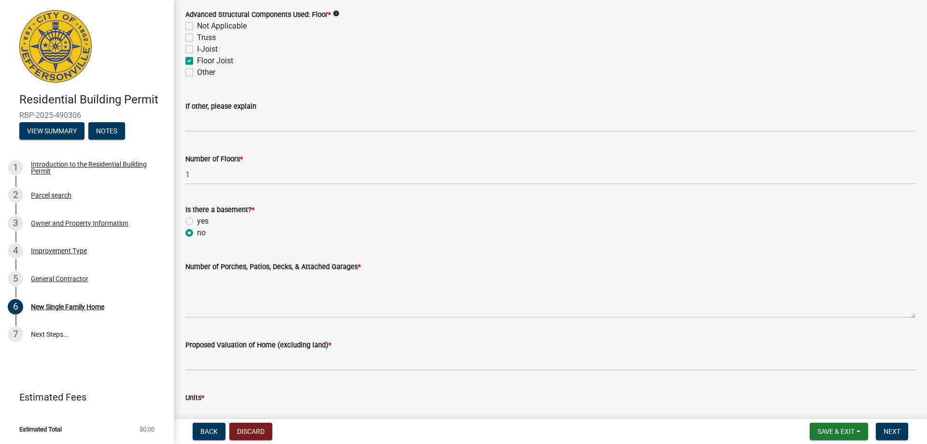
scroll to position [1062, 0]
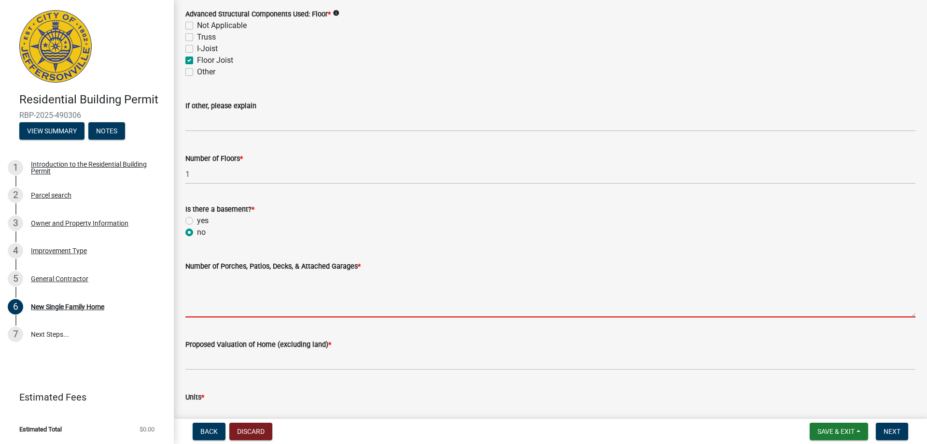
click at [231, 284] on textarea "Number of Porches, Patios, Decks, & Attached Garages *" at bounding box center [550, 294] width 730 height 45
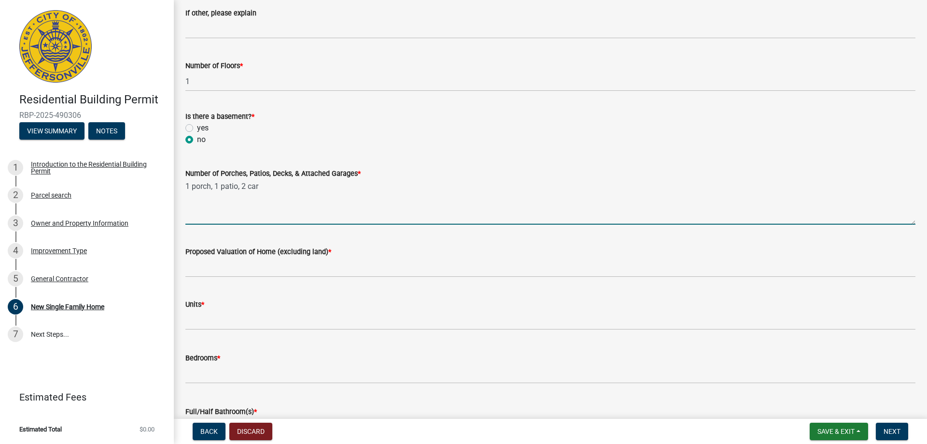
scroll to position [1158, 0]
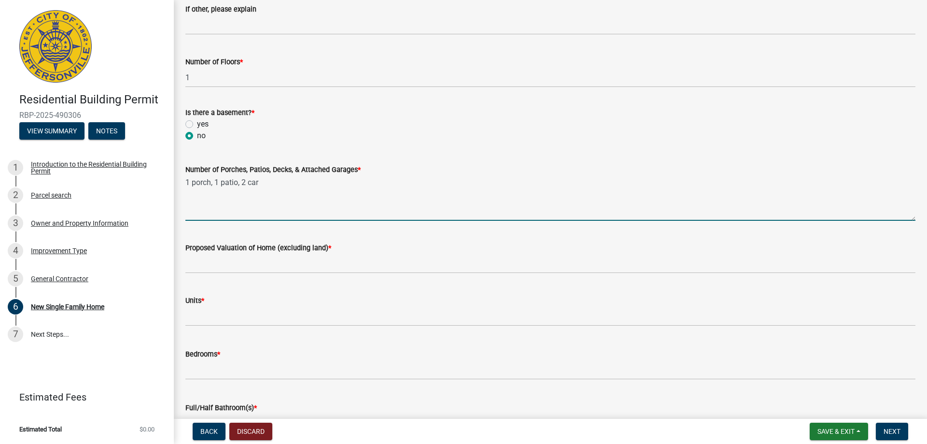
type textarea "1 porch, 1 patio, 2 car"
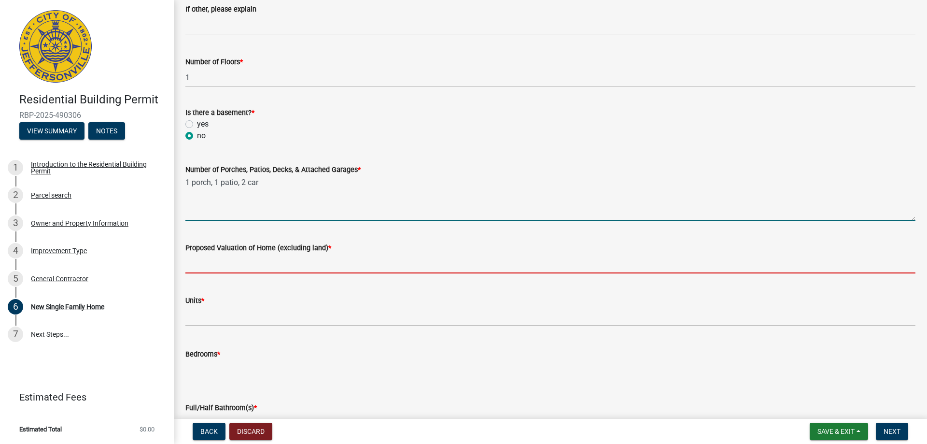
click at [246, 261] on input "Proposed Valuation of Home (excluding land) *" at bounding box center [550, 263] width 730 height 20
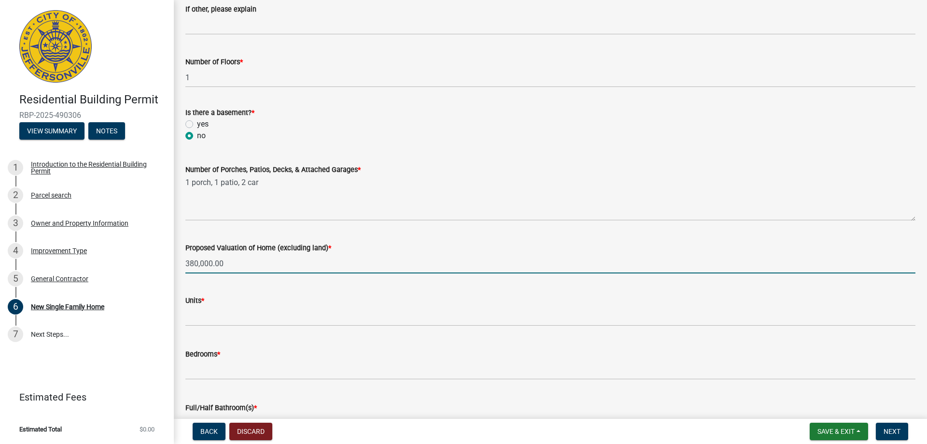
type input "380,000.00"
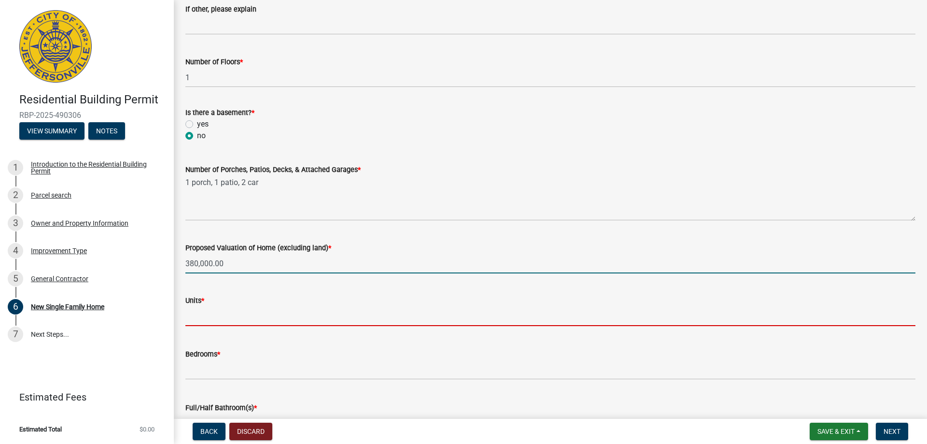
click at [222, 321] on input "text" at bounding box center [550, 316] width 730 height 20
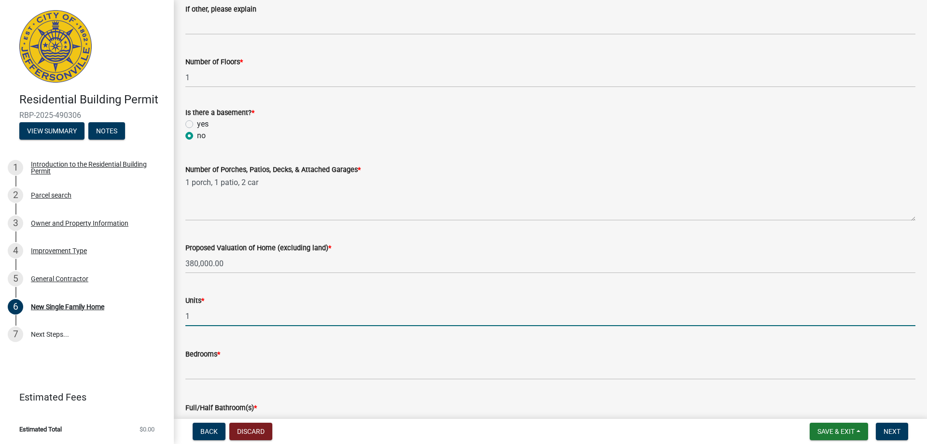
type input "1"
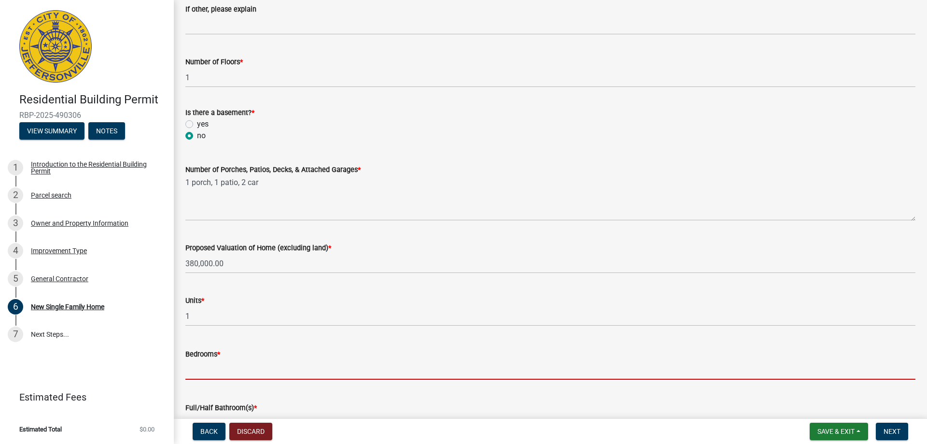
click at [223, 372] on input "text" at bounding box center [550, 370] width 730 height 20
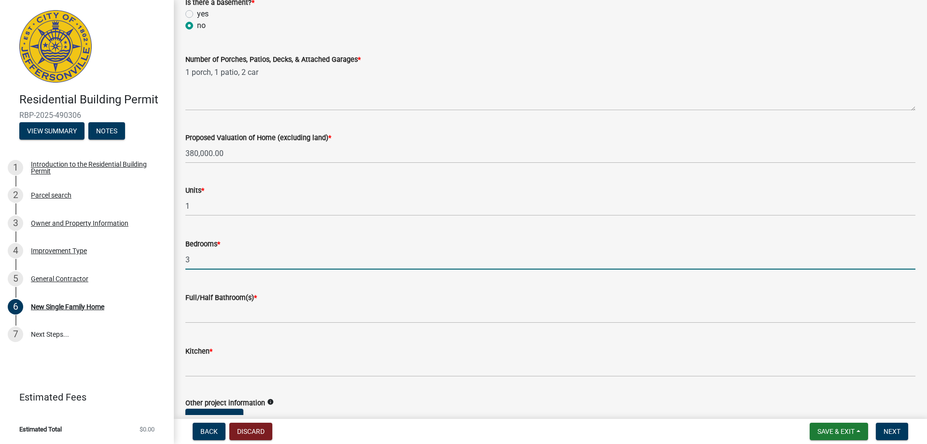
scroll to position [1303, 0]
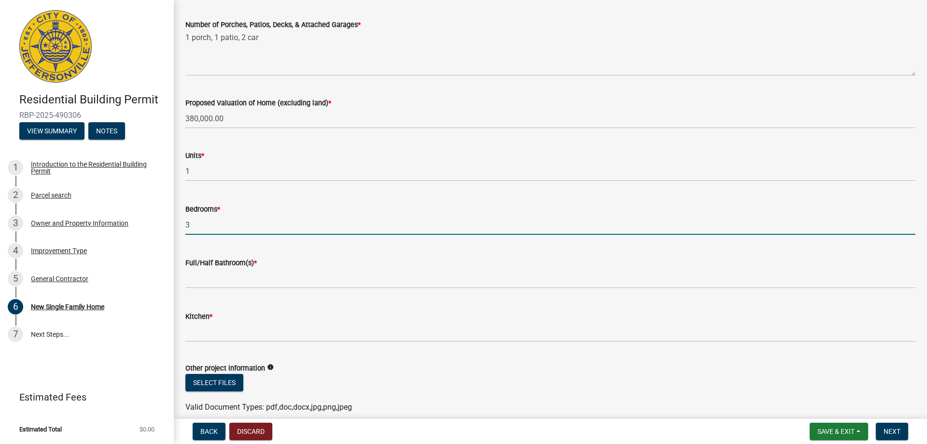
type input "3"
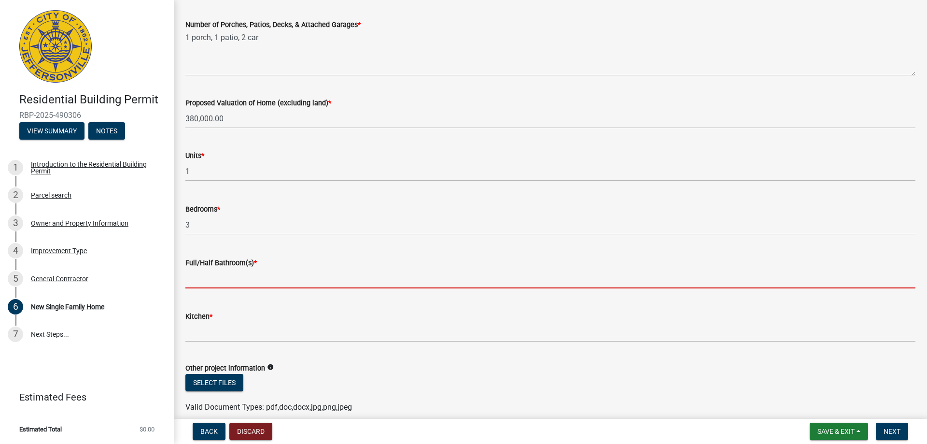
click at [197, 273] on input "text" at bounding box center [550, 278] width 730 height 20
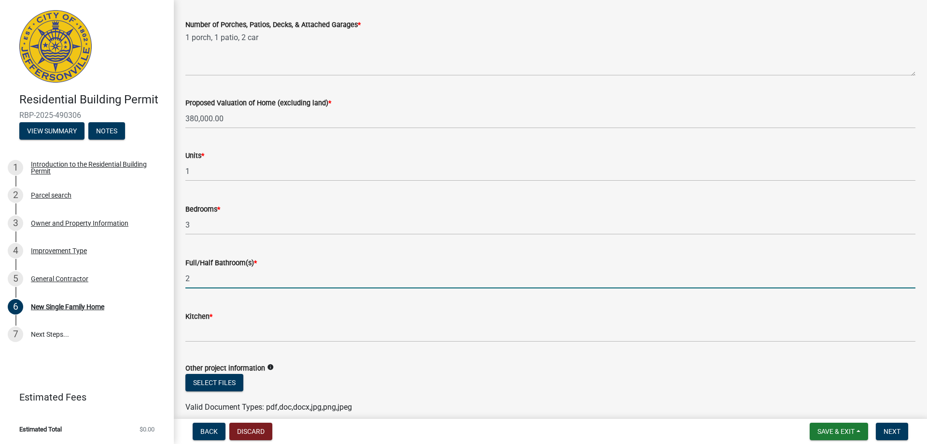
type input "2"
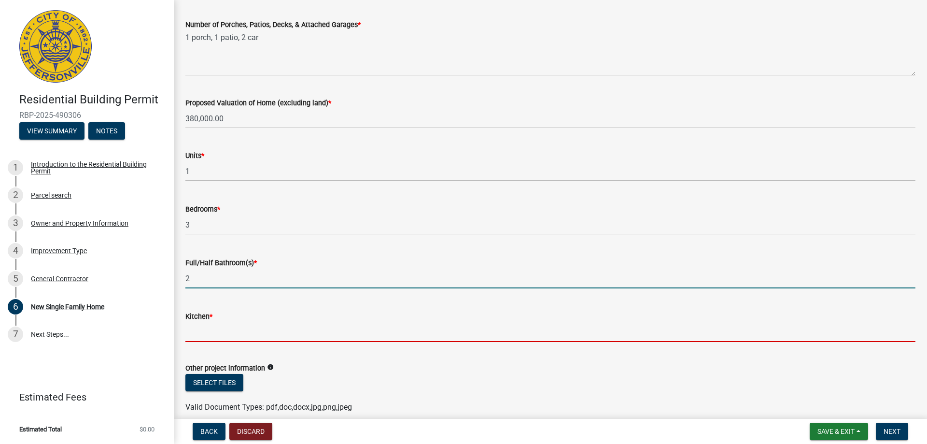
click at [203, 336] on input "text" at bounding box center [550, 332] width 730 height 20
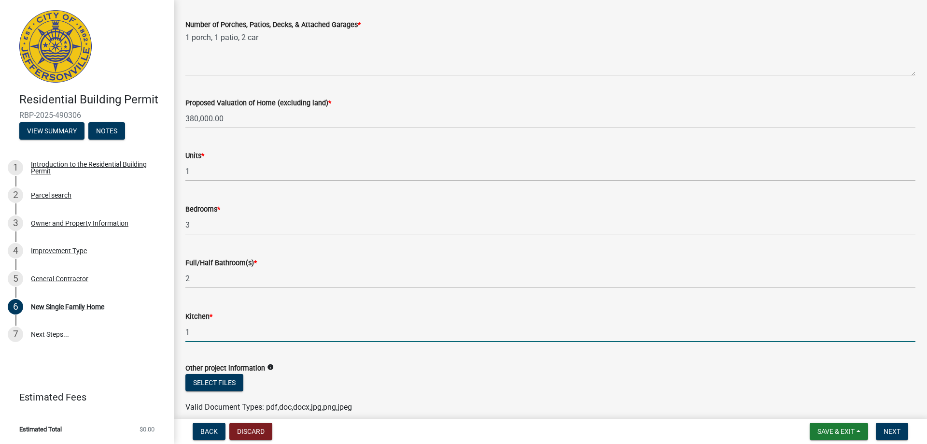
scroll to position [1347, 0]
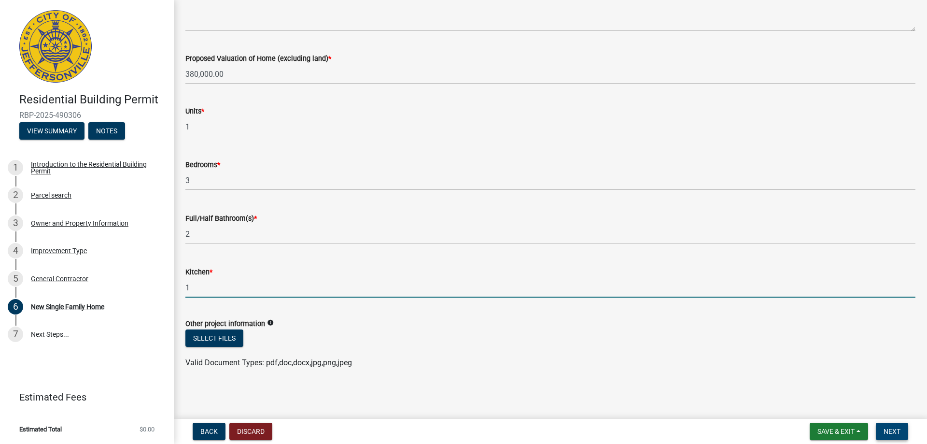
type input "1"
click at [903, 432] on button "Next" at bounding box center [891, 430] width 32 height 17
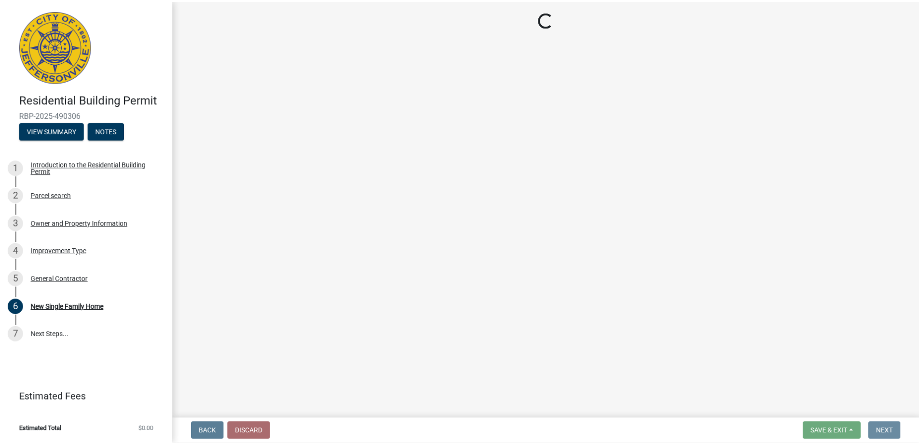
scroll to position [0, 0]
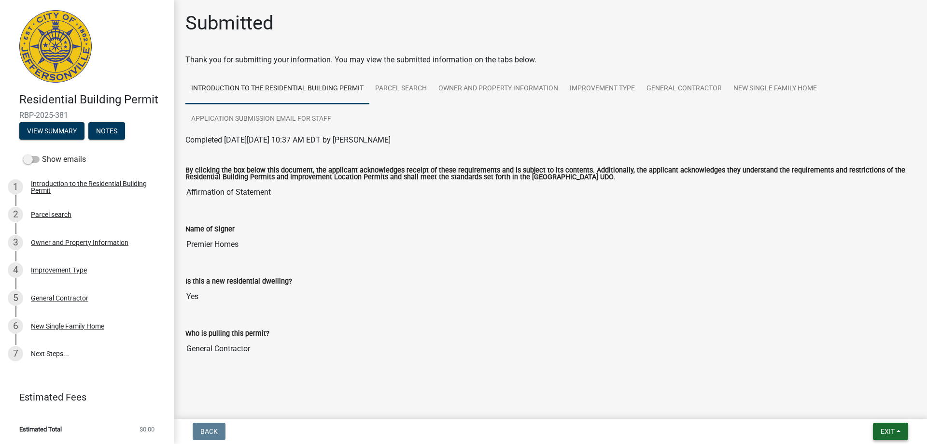
click at [889, 429] on span "Exit" at bounding box center [887, 431] width 14 height 8
click at [856, 403] on button "Save & Exit" at bounding box center [869, 405] width 77 height 23
